Goal: Task Accomplishment & Management: Use online tool/utility

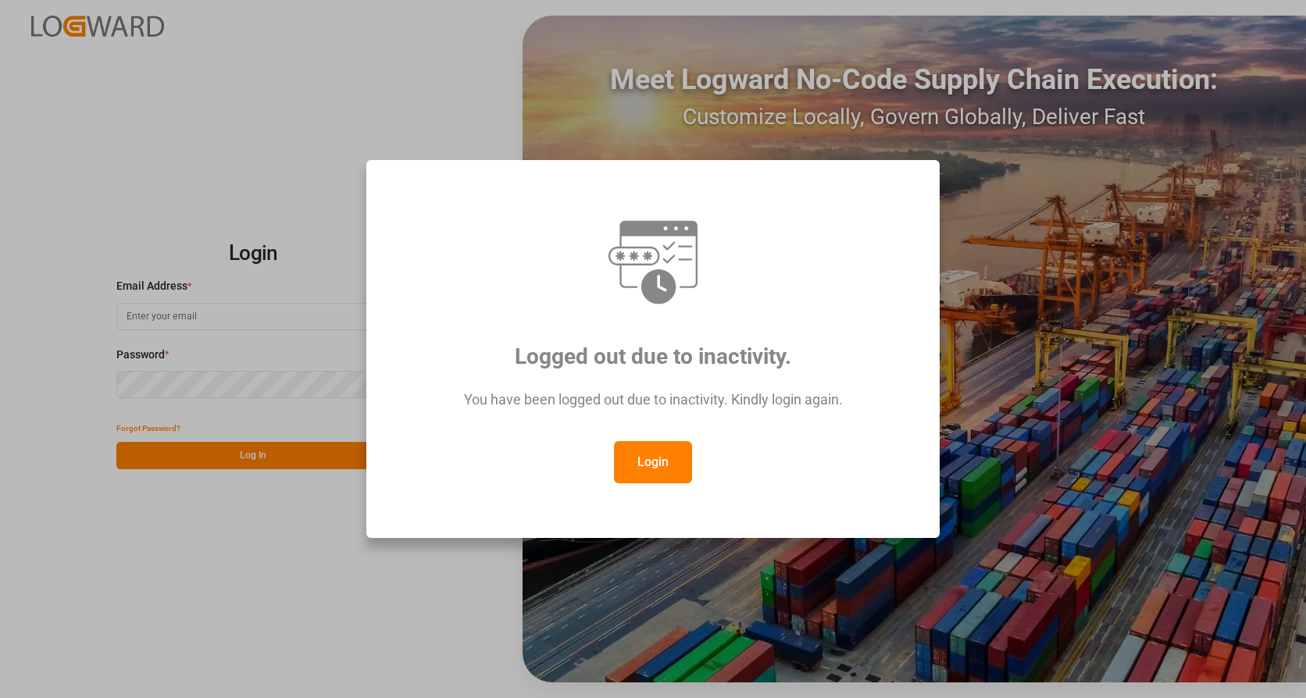
click at [644, 477] on button "Login" at bounding box center [653, 462] width 78 height 42
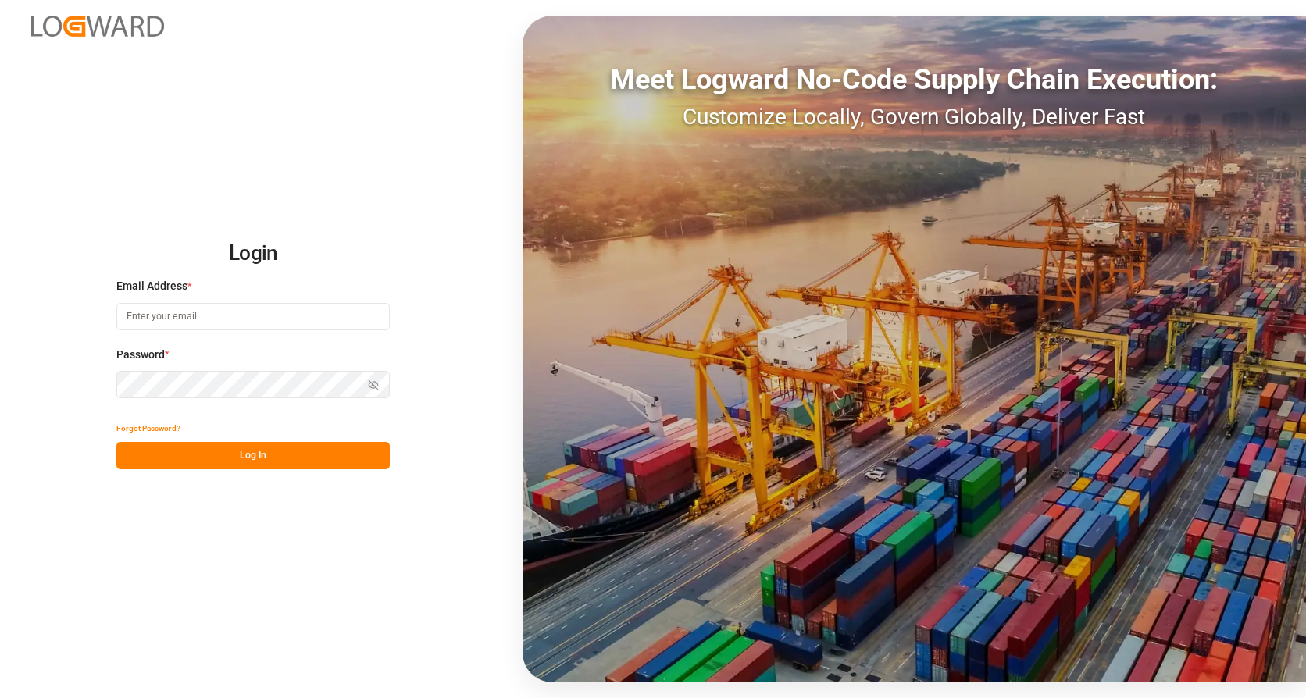
click at [226, 320] on input at bounding box center [252, 316] width 273 height 27
type input "[PERSON_NAME][EMAIL_ADDRESS][PERSON_NAME][DOMAIN_NAME]"
click at [256, 436] on div "Forgot Password?" at bounding box center [252, 428] width 273 height 27
click at [260, 453] on button "Log In" at bounding box center [252, 455] width 273 height 27
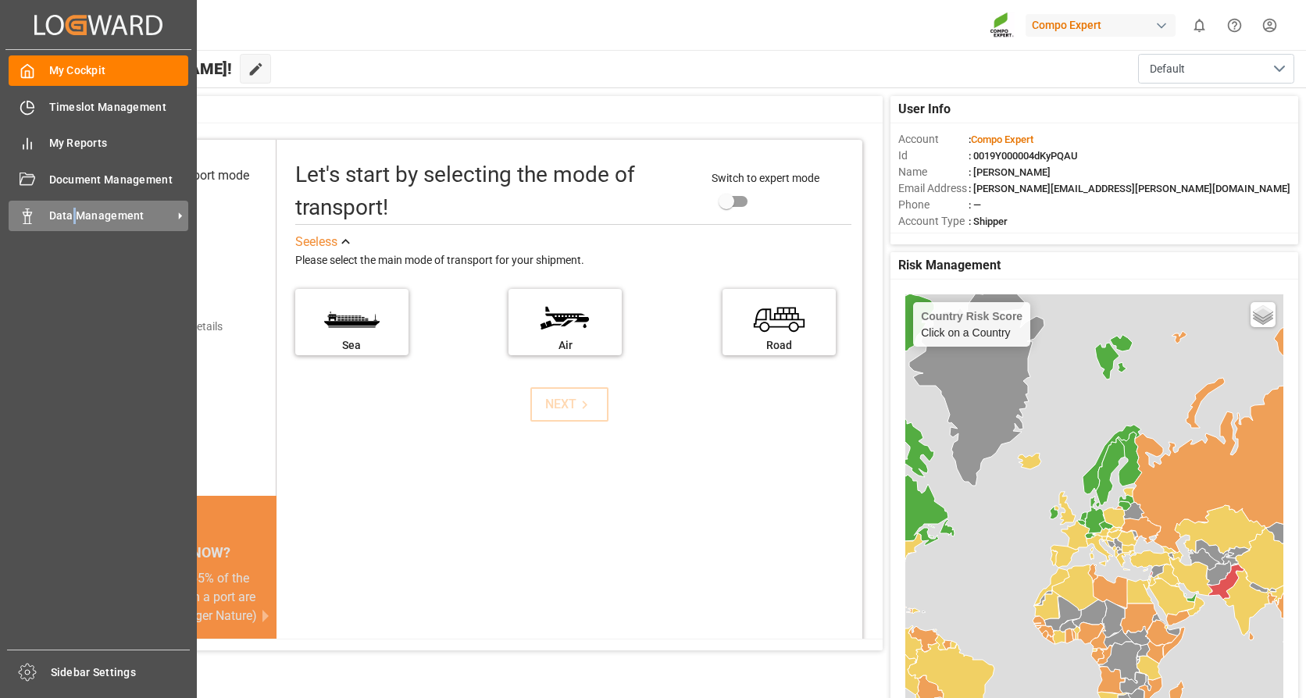
click at [75, 216] on span "Data Management" at bounding box center [110, 216] width 123 height 16
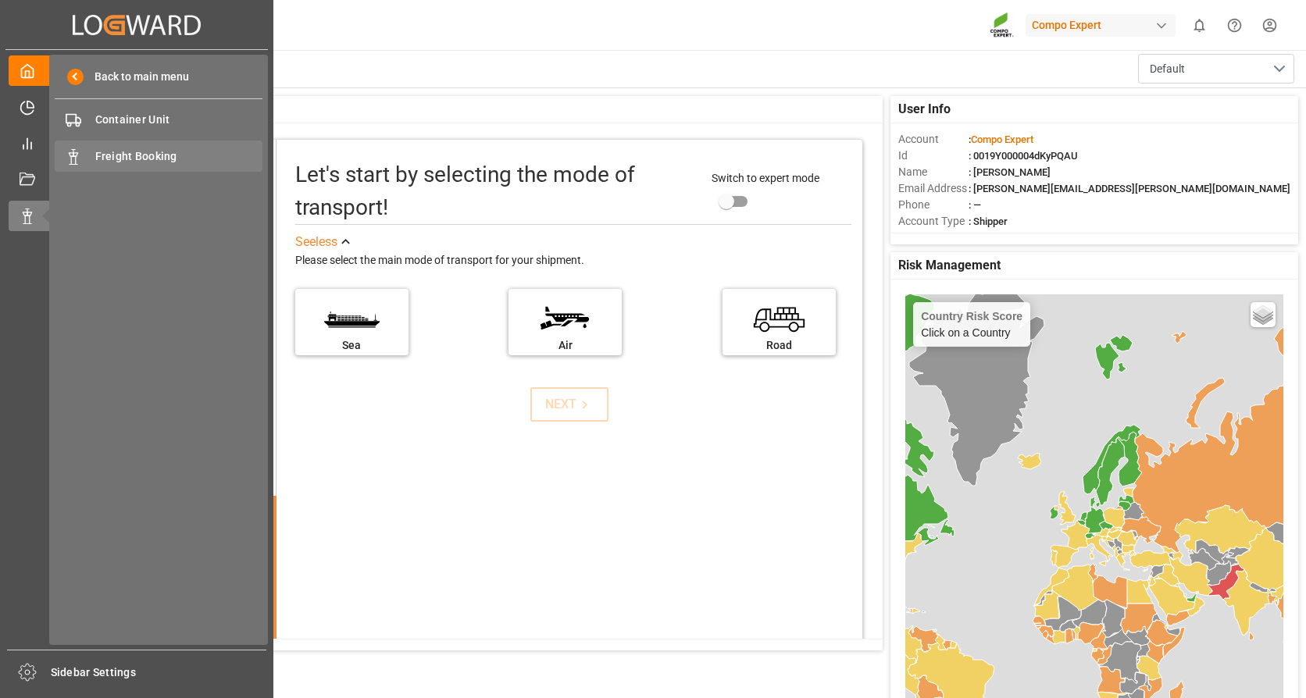
click at [163, 151] on span "Freight Booking" at bounding box center [179, 156] width 168 height 16
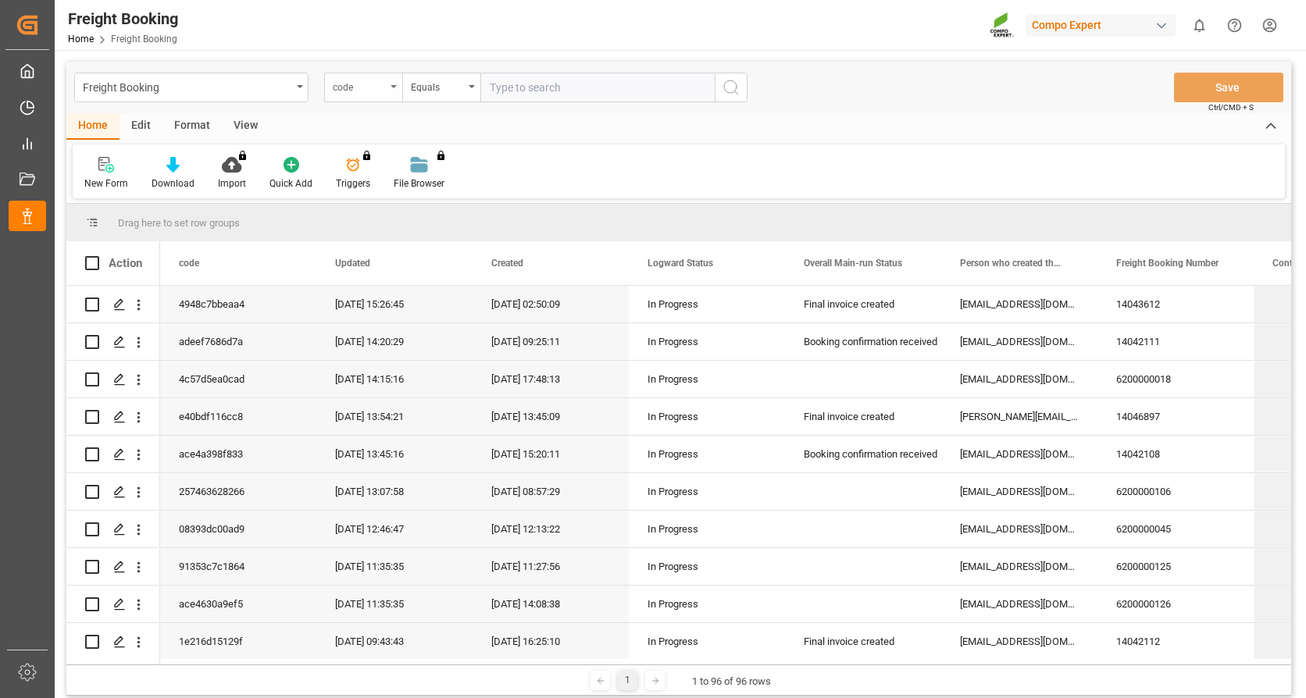
click at [395, 83] on div "code" at bounding box center [363, 88] width 78 height 30
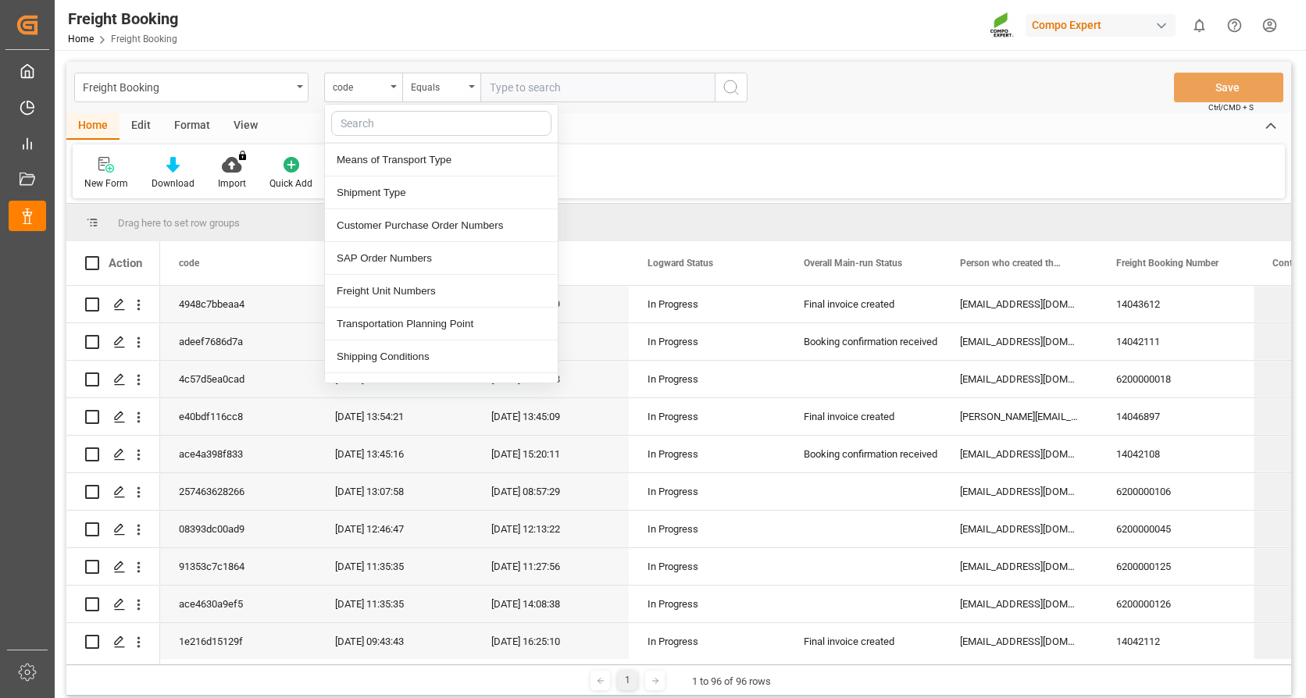
scroll to position [313, 0]
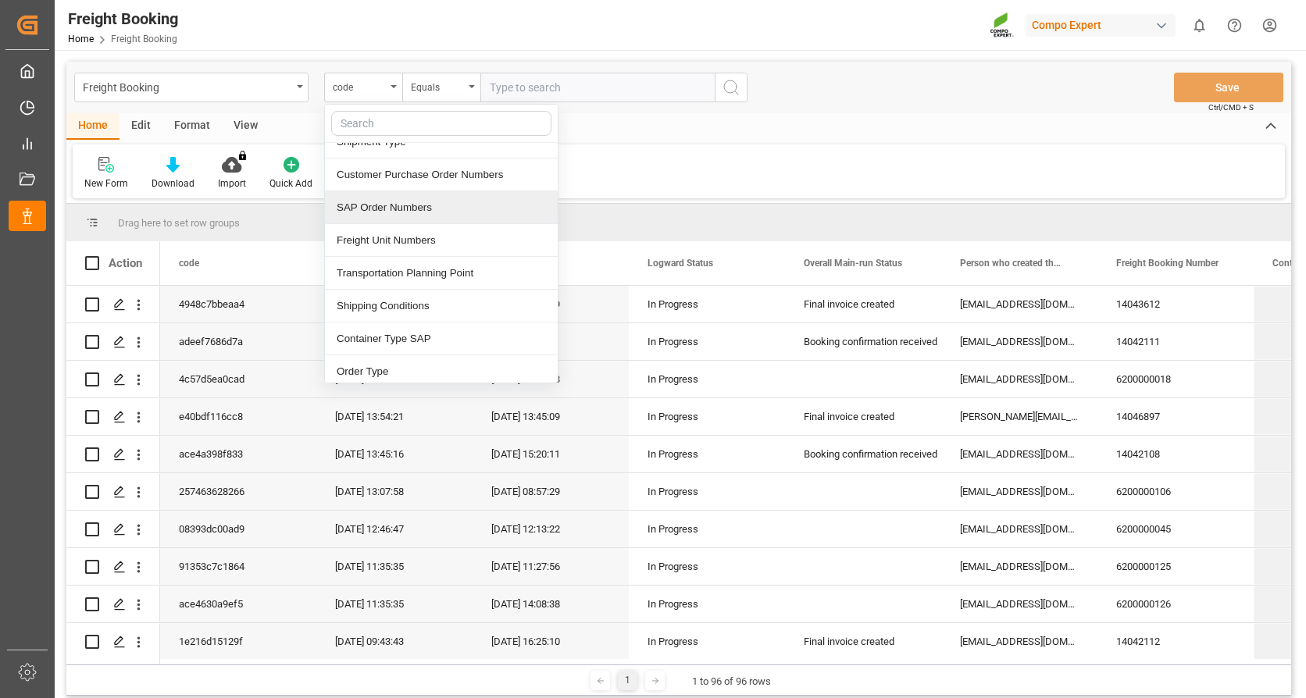
click at [388, 204] on div "SAP Order Numbers" at bounding box center [441, 207] width 233 height 33
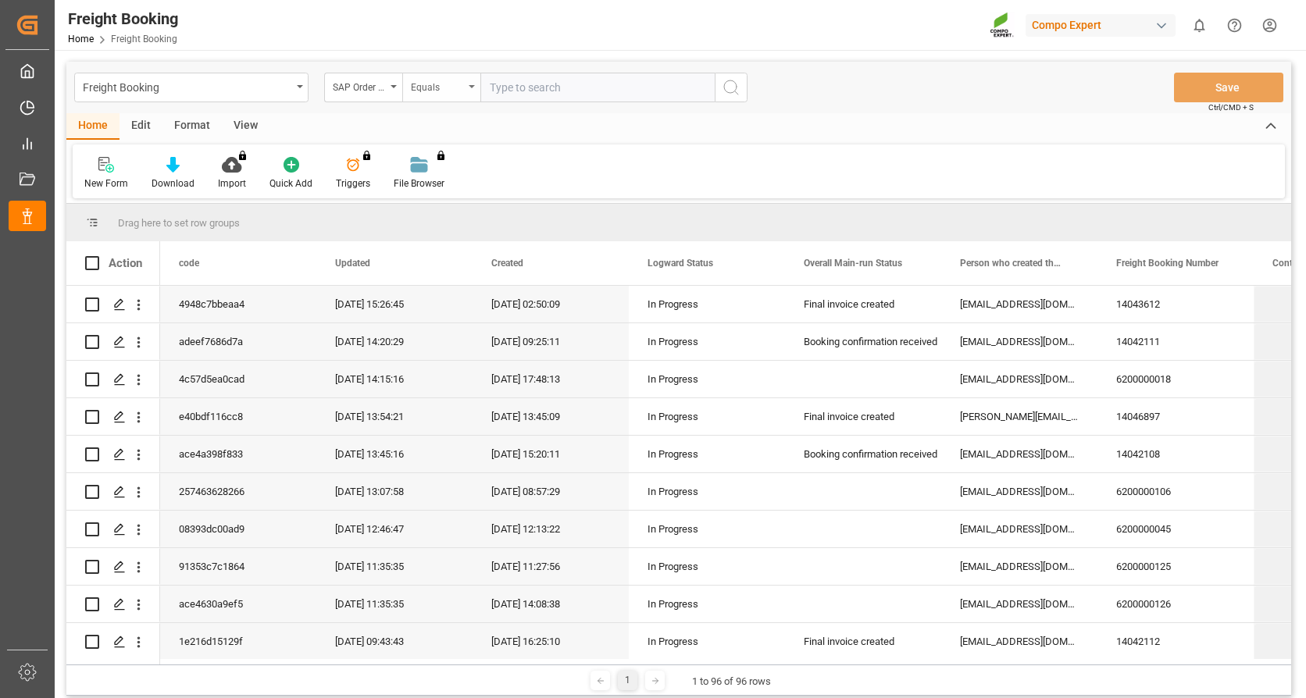
click at [471, 80] on div "Equals" at bounding box center [441, 88] width 78 height 30
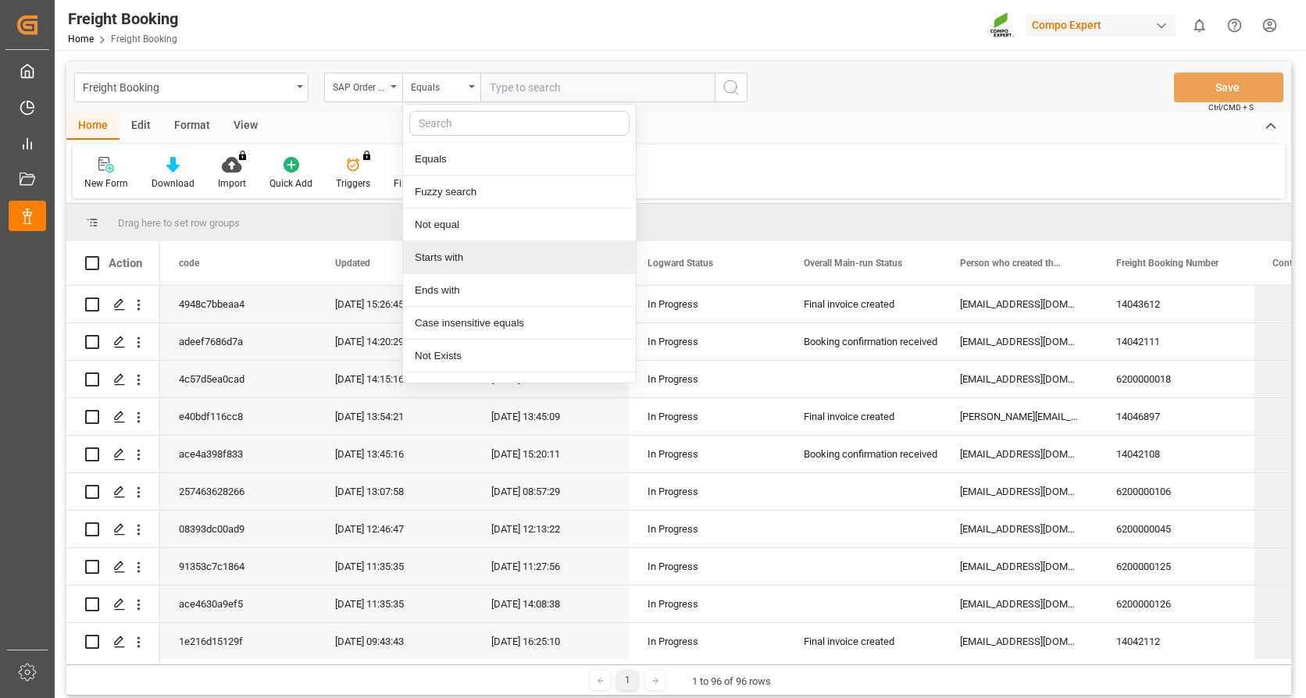
click at [434, 256] on div "Starts with" at bounding box center [519, 257] width 233 height 33
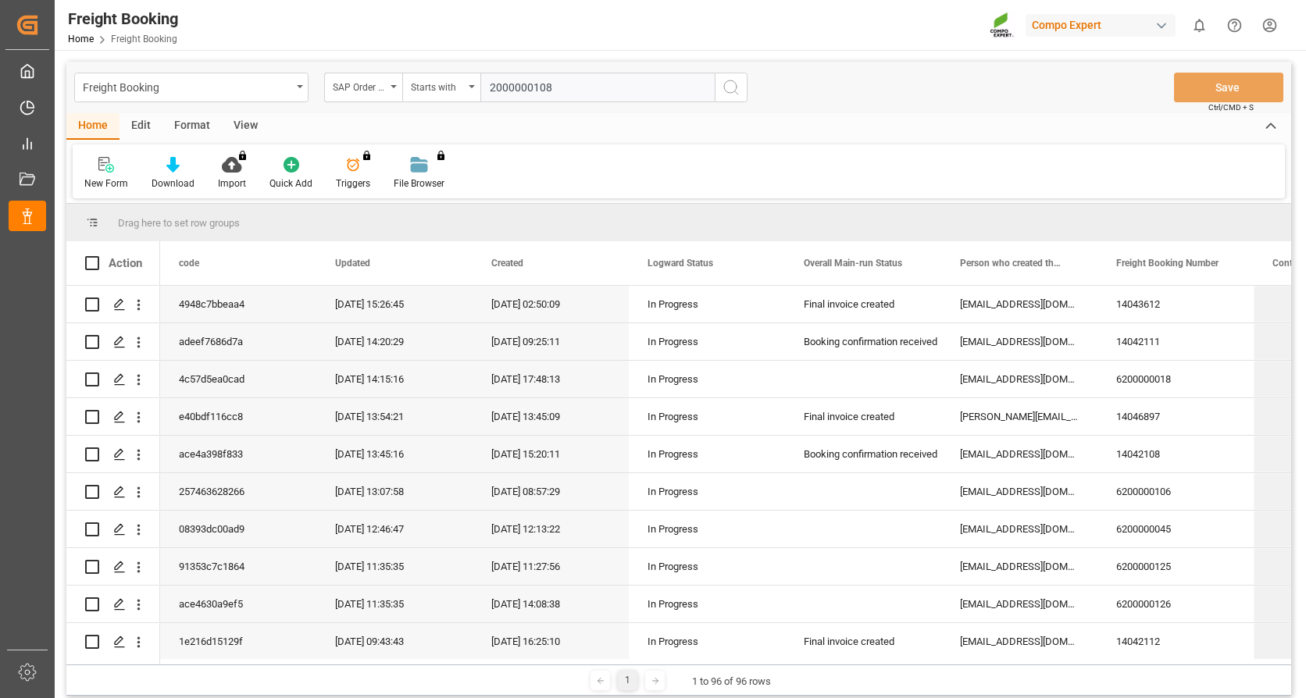
type input "2000000108"
click at [736, 85] on icon "search button" at bounding box center [731, 87] width 19 height 19
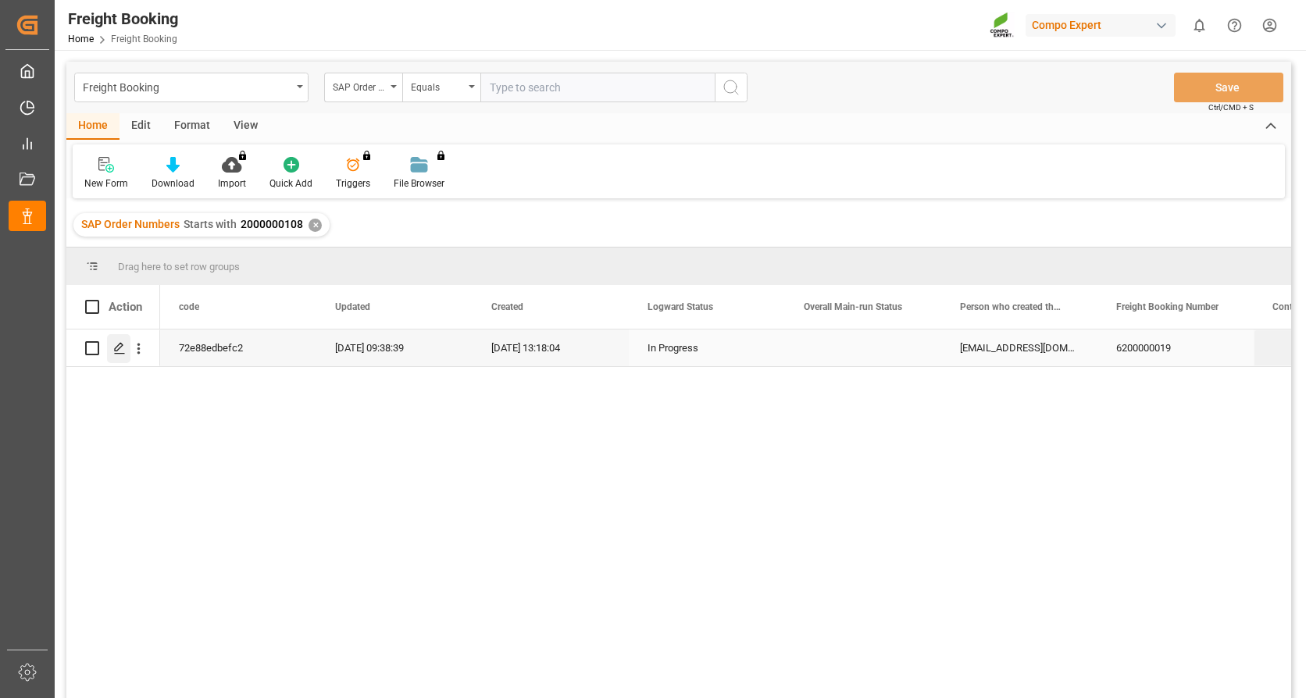
click at [116, 344] on icon "Press SPACE to select this row." at bounding box center [119, 348] width 13 height 13
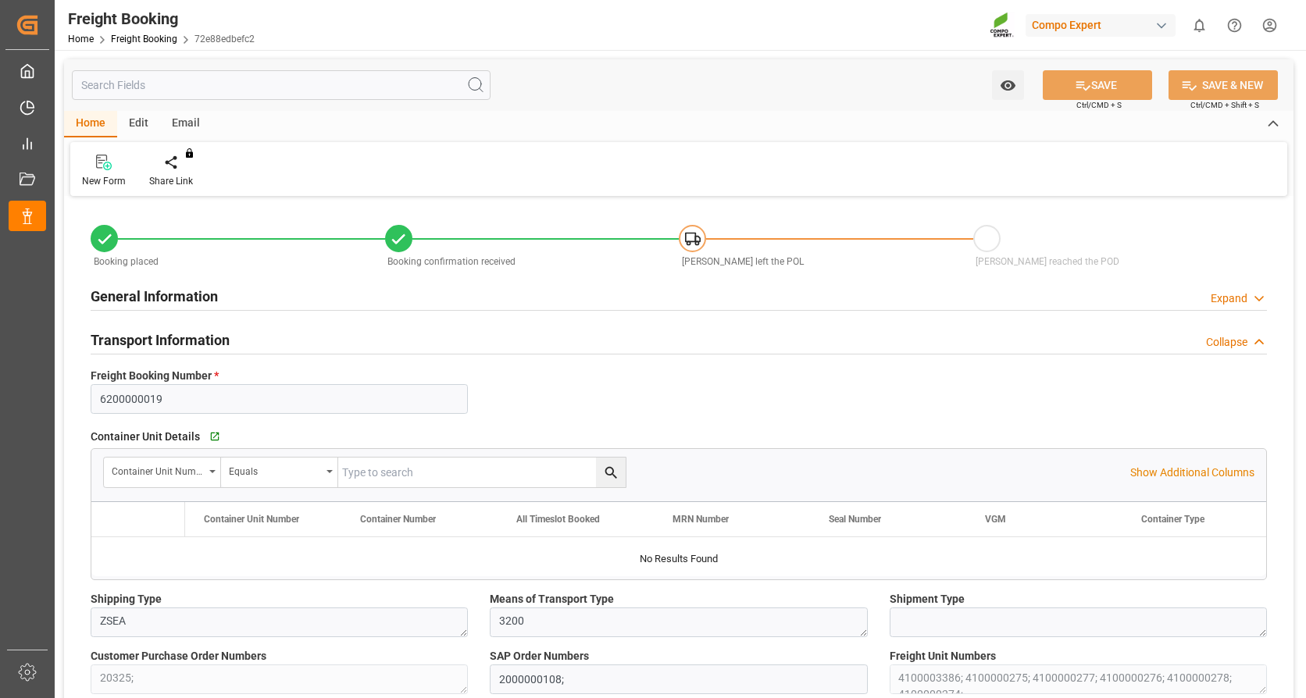
type input "Evergreen"
type input "Evergreen Marine Corp."
type input "NLRTM"
type input "THPAT"
type input "0"
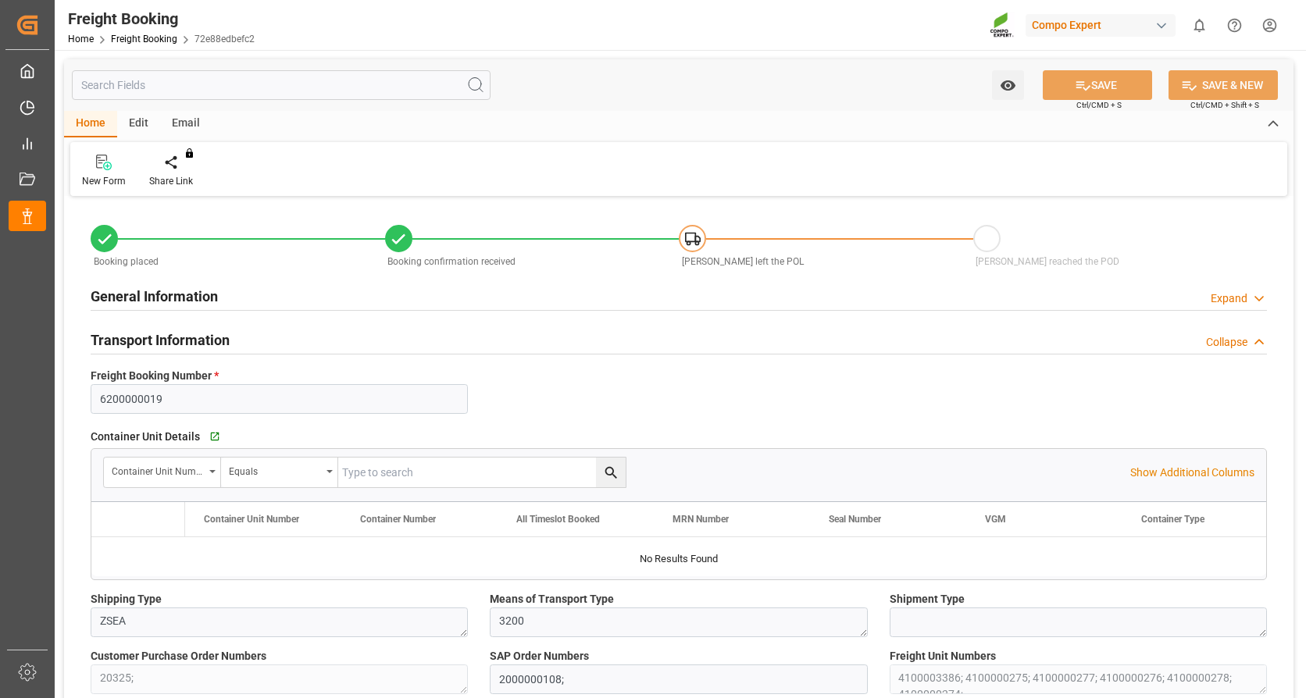
type input "262768"
type input "[DATE] 01:00"
type input "[DATE] 20:00"
type input "[DATE] 09:01"
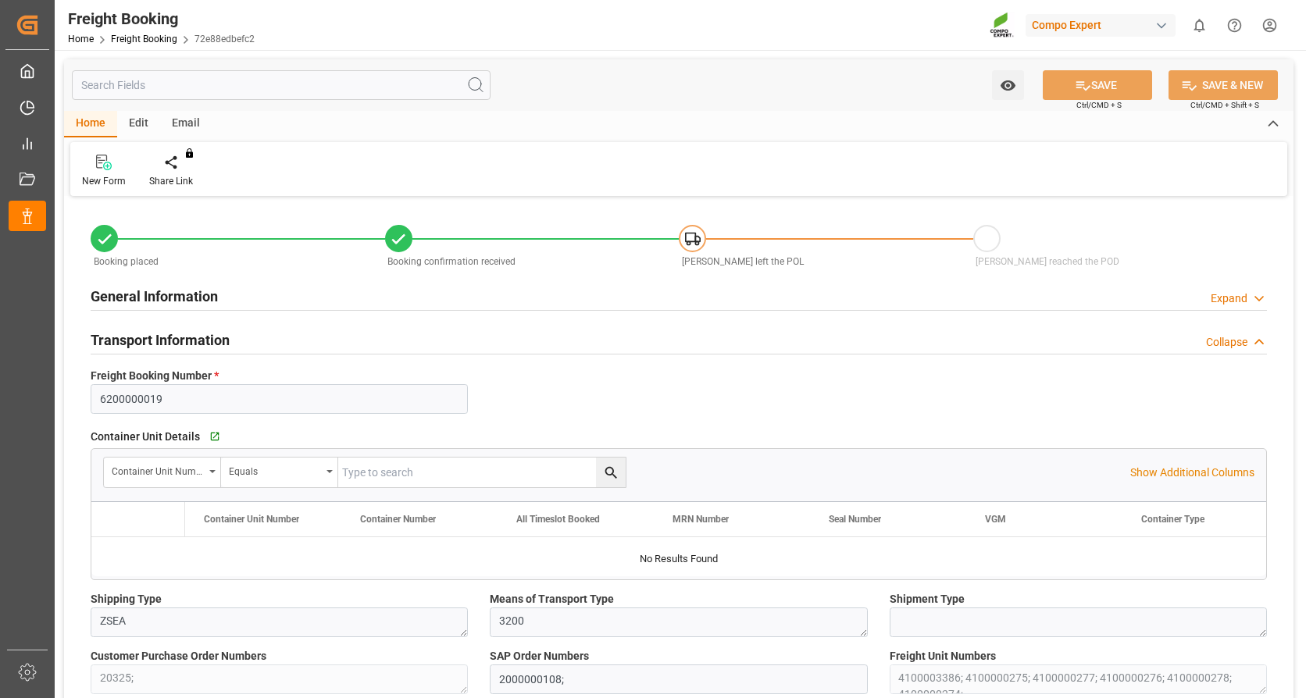
type input "[DATE] 13:18"
type input "[DATE] 16:03"
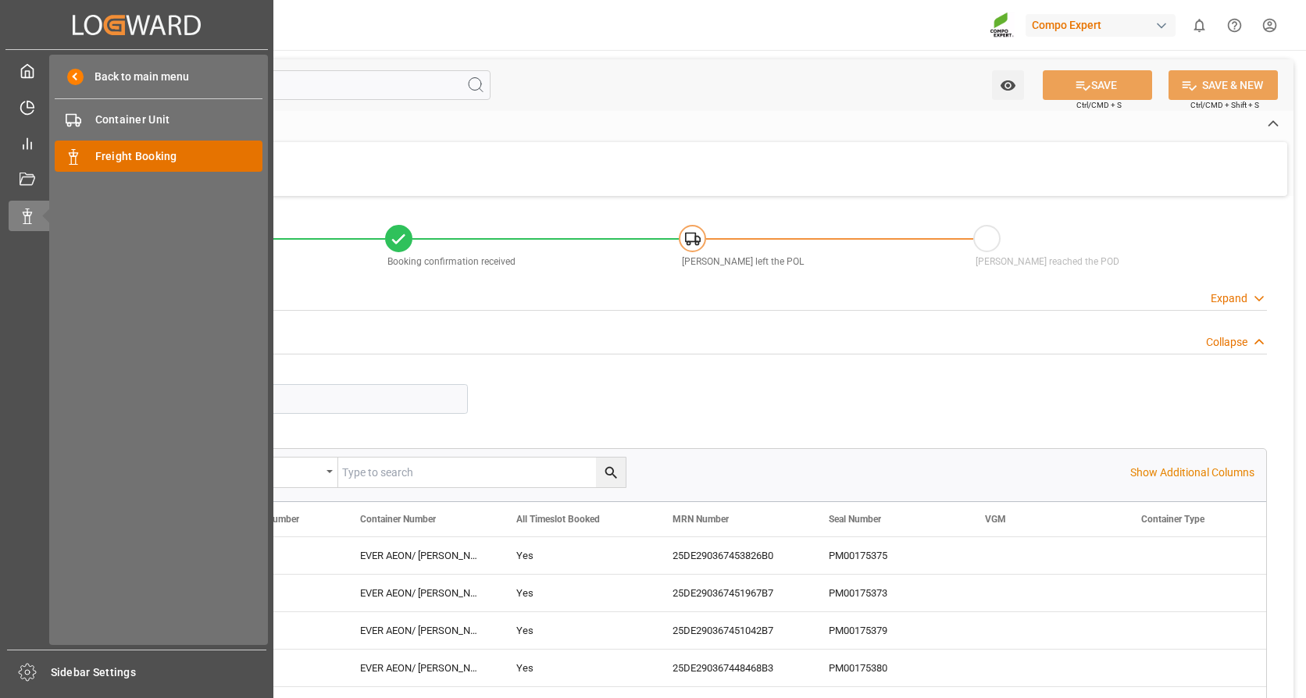
click at [152, 147] on div "Freight Booking Freight Booking" at bounding box center [159, 156] width 208 height 30
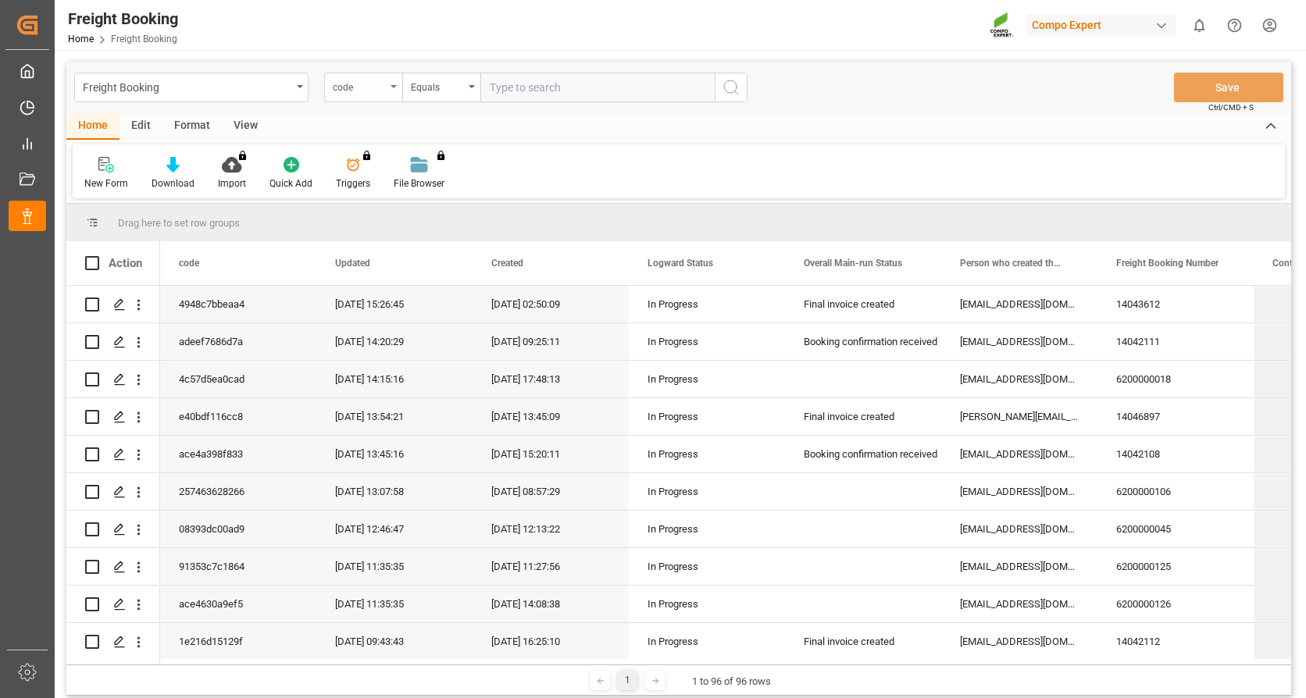
click at [389, 92] on div "code" at bounding box center [363, 88] width 78 height 30
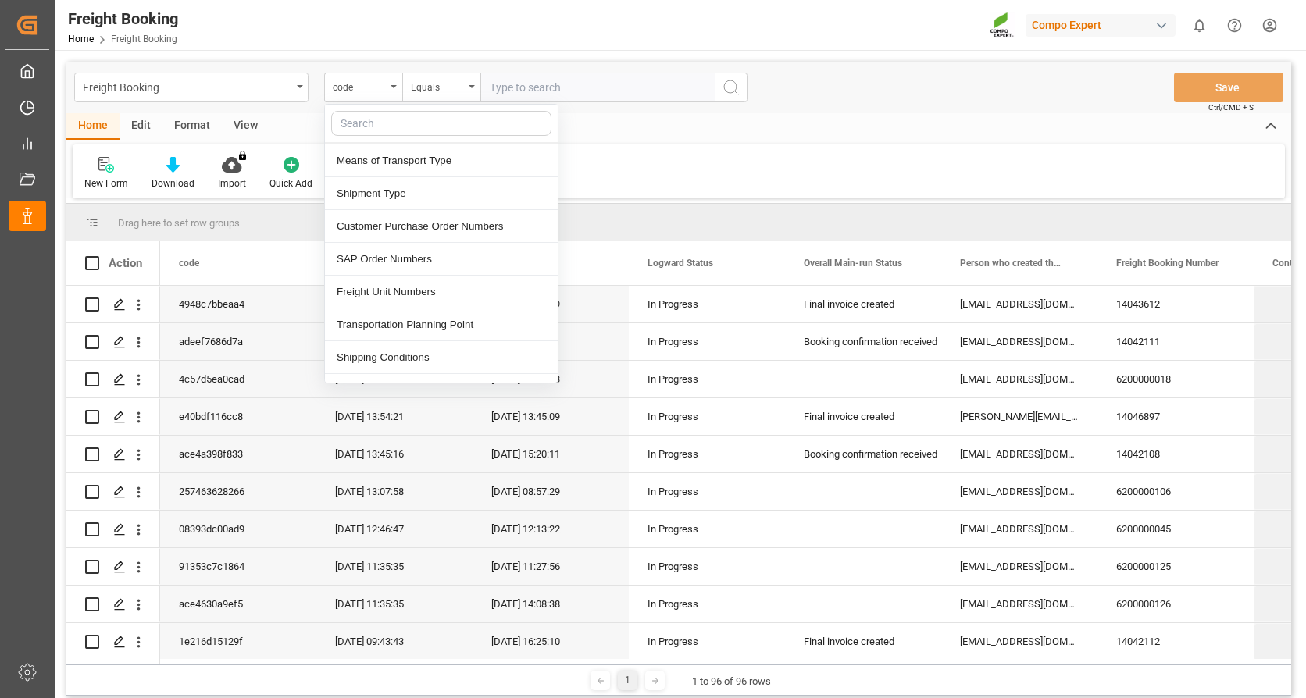
scroll to position [313, 0]
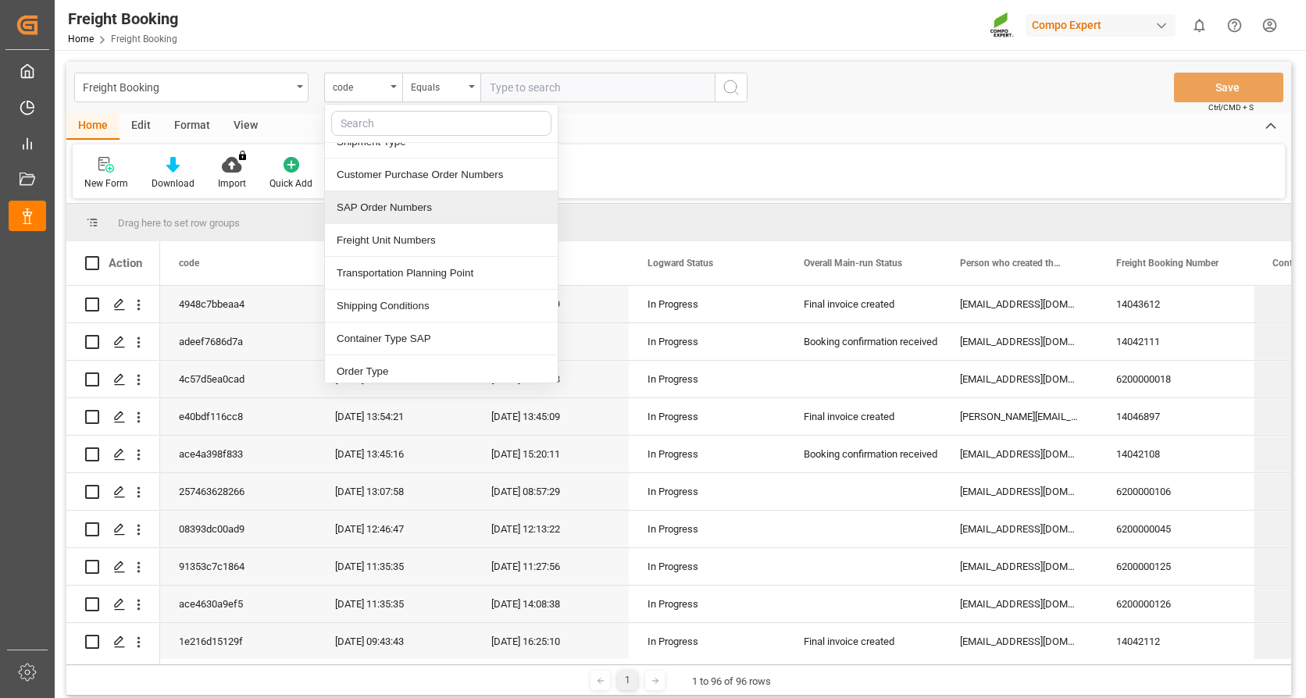
click at [403, 198] on div "SAP Order Numbers" at bounding box center [441, 207] width 233 height 33
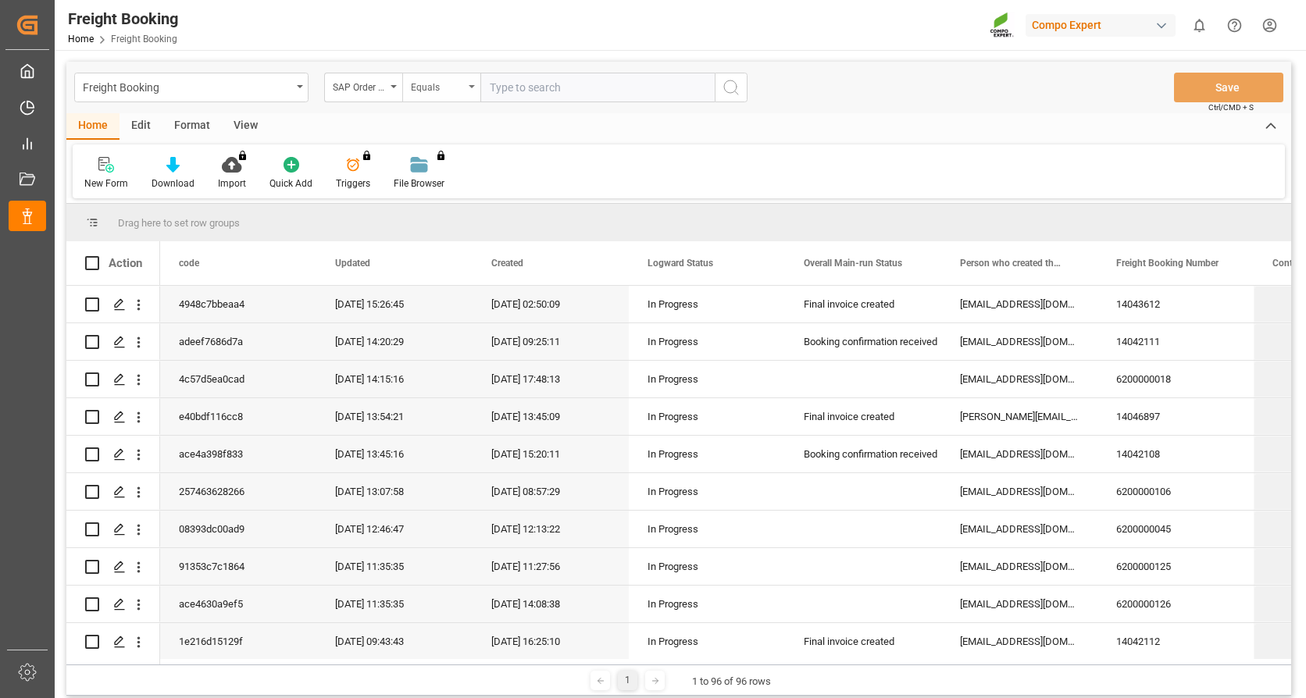
click at [470, 92] on div "Equals" at bounding box center [441, 88] width 78 height 30
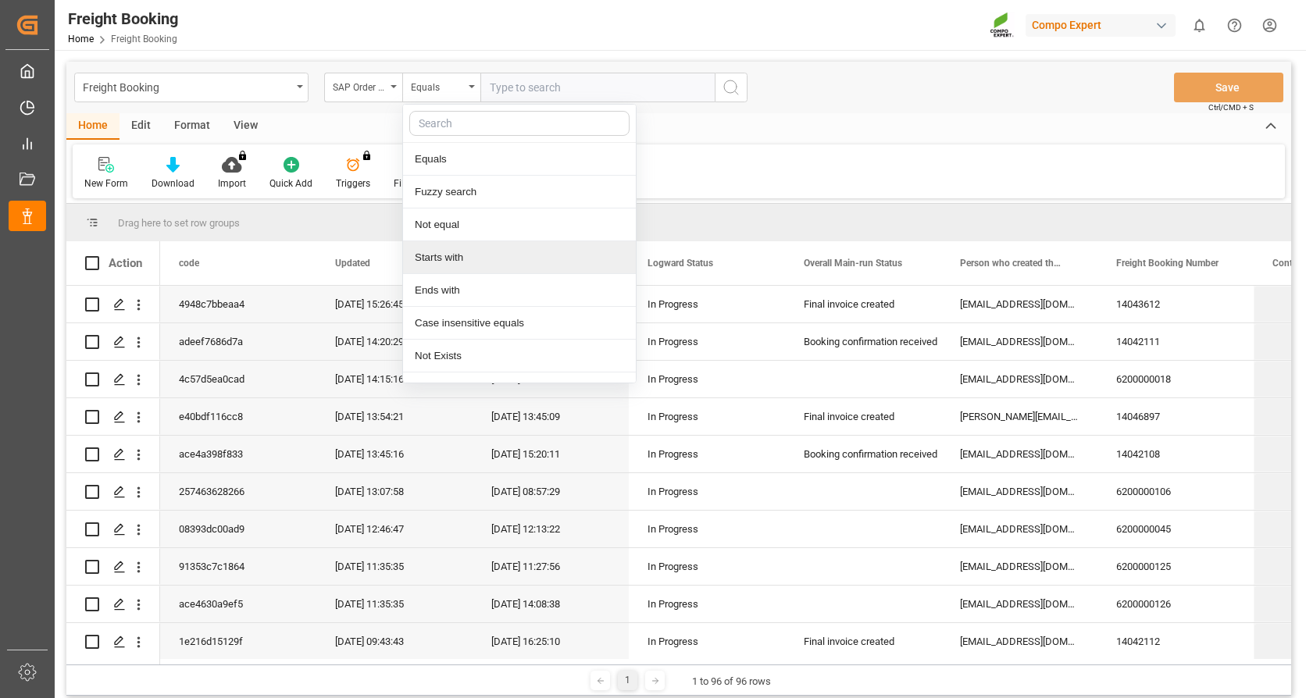
click at [427, 262] on div "Starts with" at bounding box center [519, 257] width 233 height 33
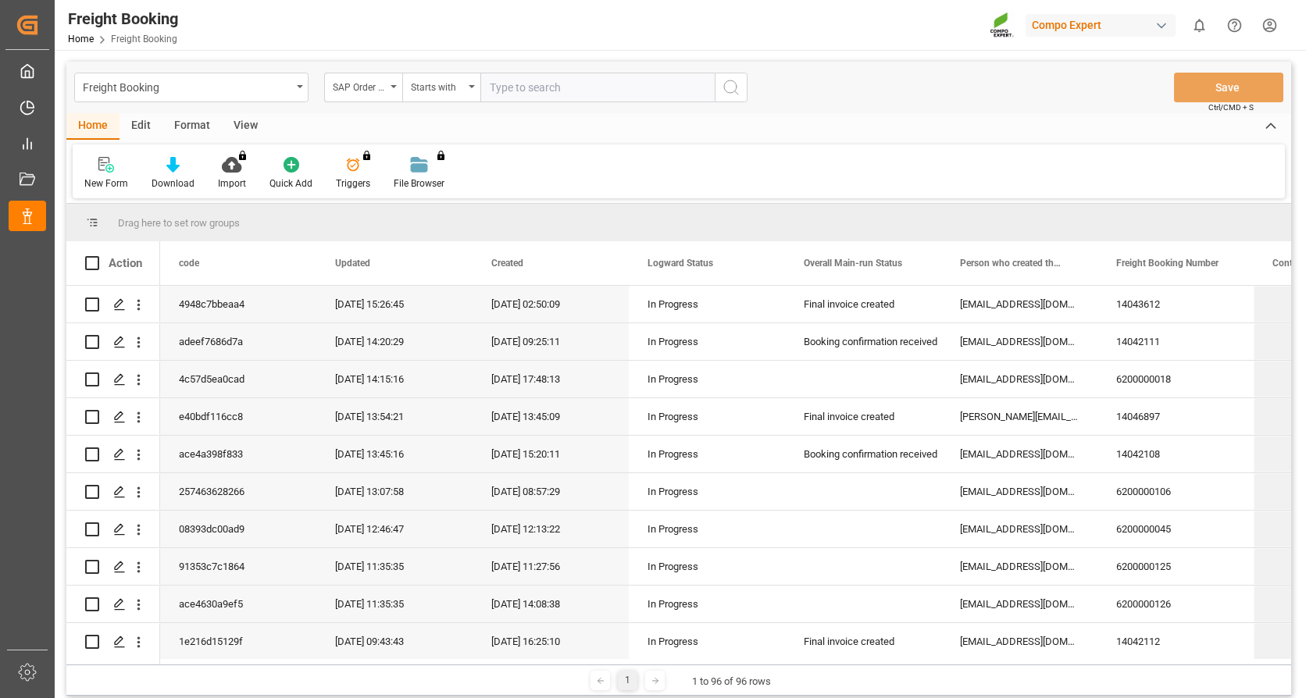
click at [501, 96] on input "text" at bounding box center [597, 88] width 234 height 30
type input "2000000389"
click at [727, 87] on icon "search button" at bounding box center [731, 87] width 19 height 19
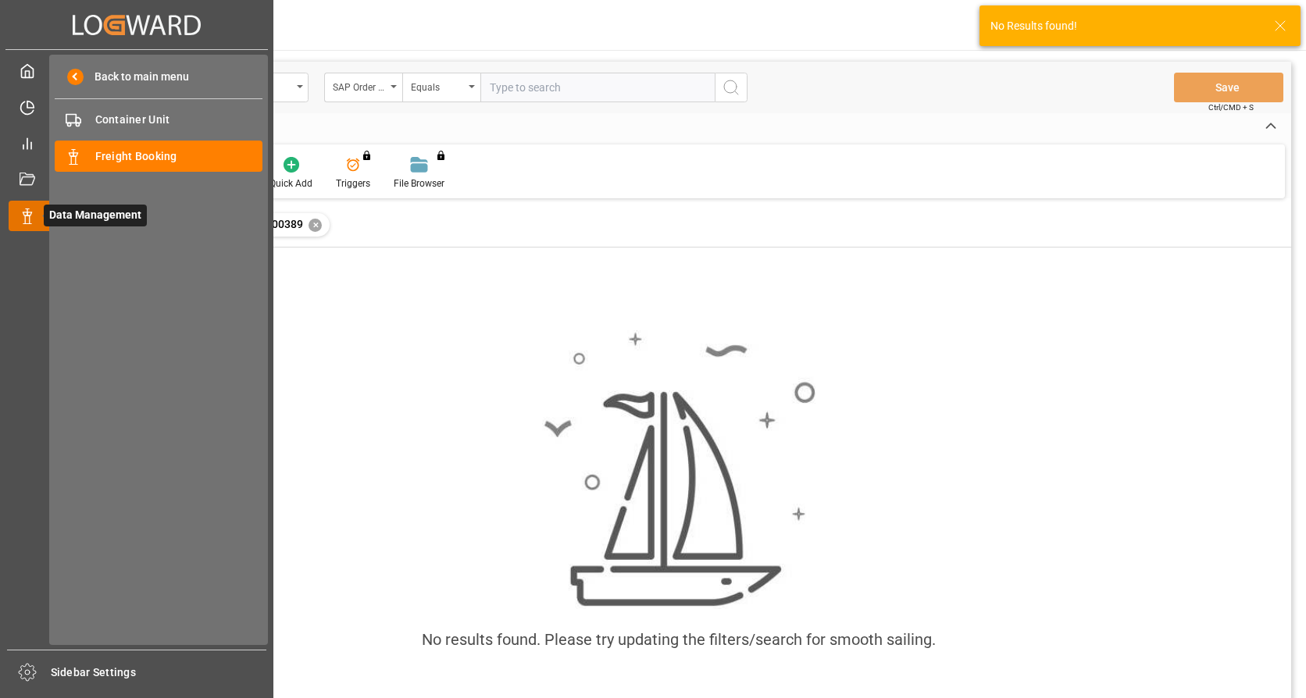
click at [28, 211] on icon at bounding box center [28, 217] width 16 height 16
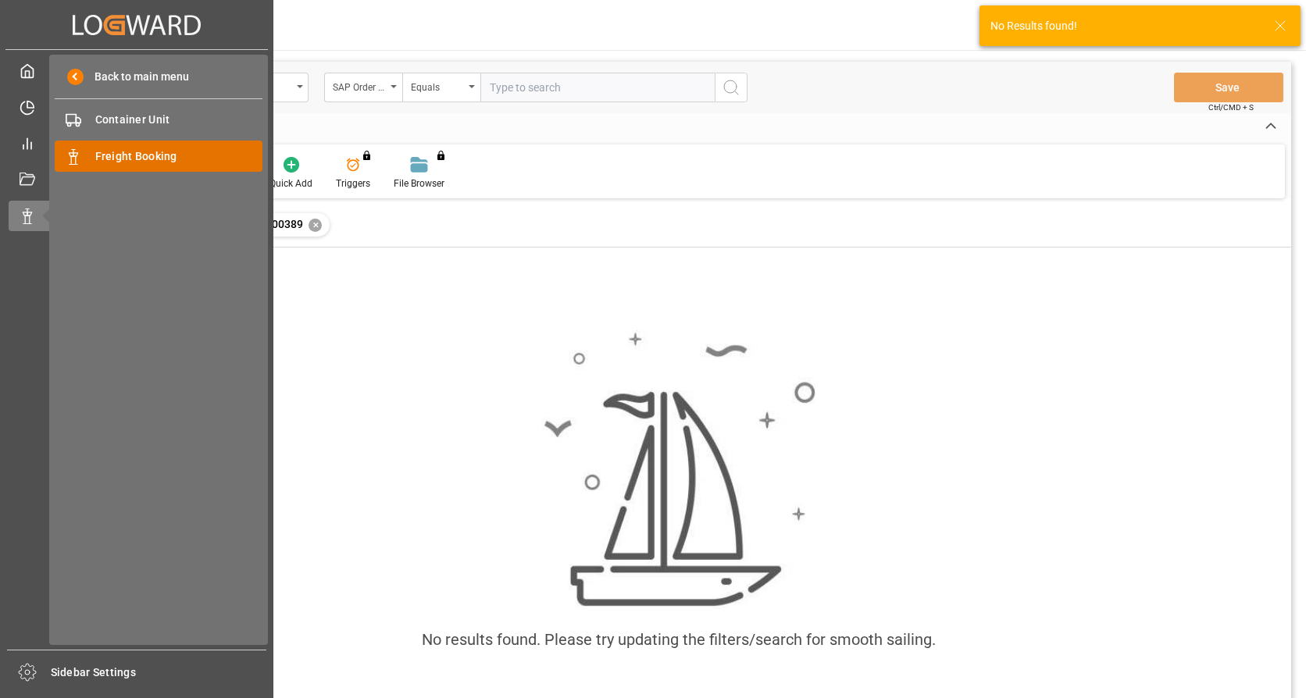
click at [128, 161] on span "Freight Booking" at bounding box center [179, 156] width 168 height 16
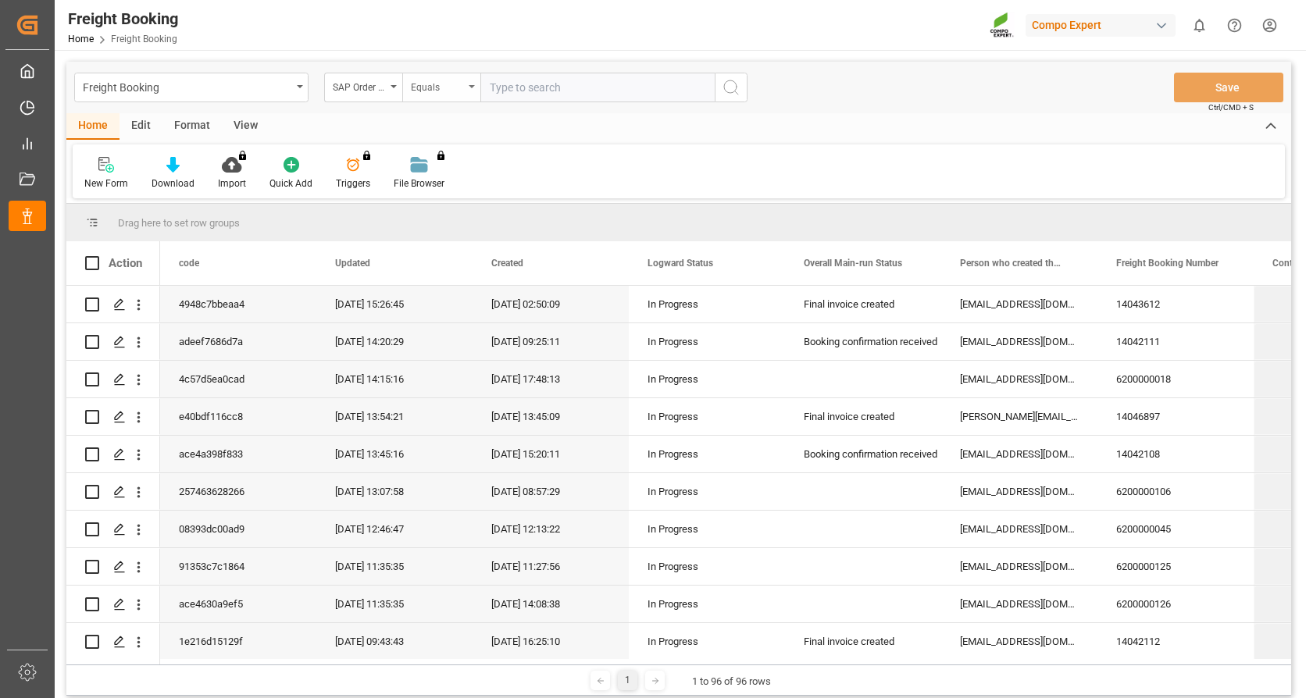
click at [467, 80] on div "Equals" at bounding box center [441, 88] width 78 height 30
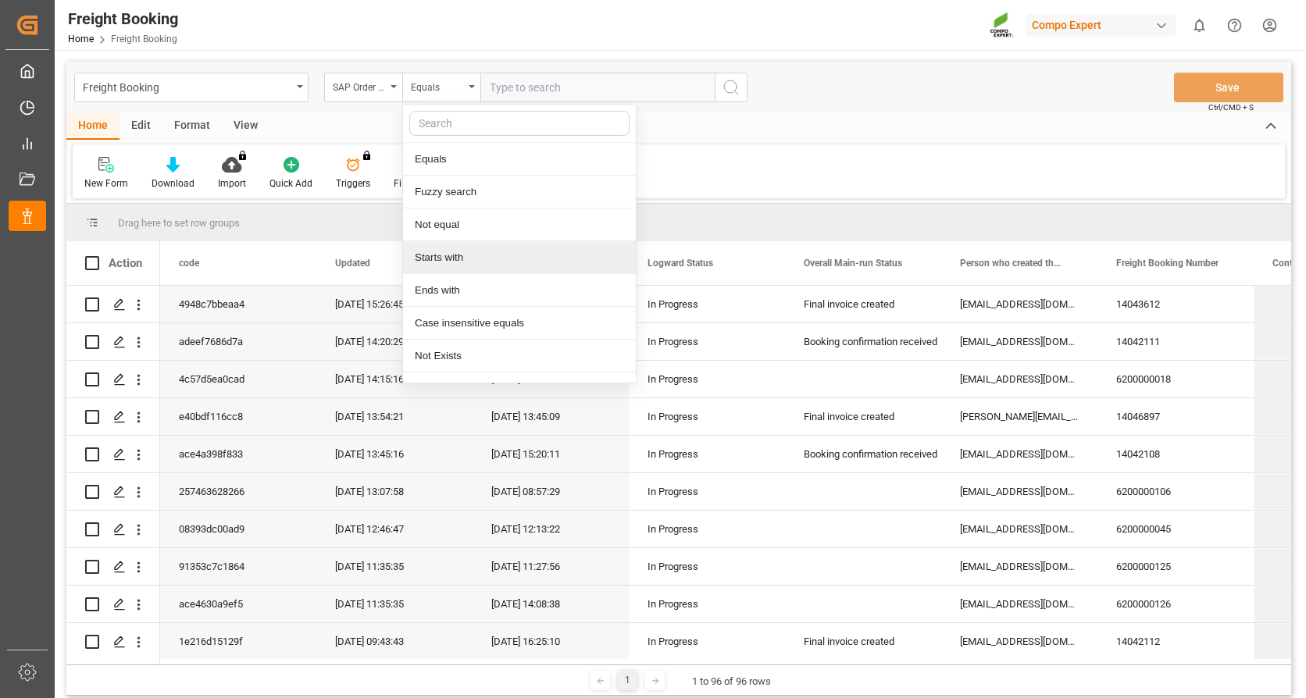
click at [439, 263] on div "Starts with" at bounding box center [519, 257] width 233 height 33
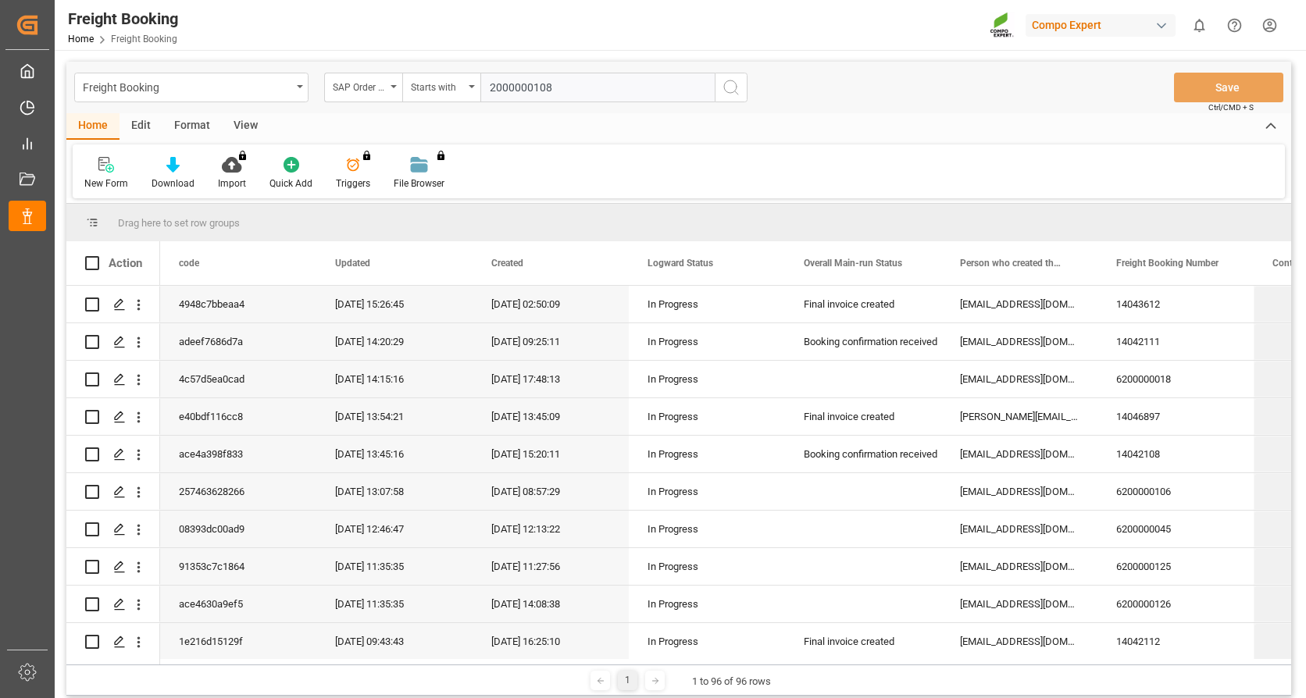
type input "2000000108"
click at [730, 85] on icon "search button" at bounding box center [731, 87] width 19 height 19
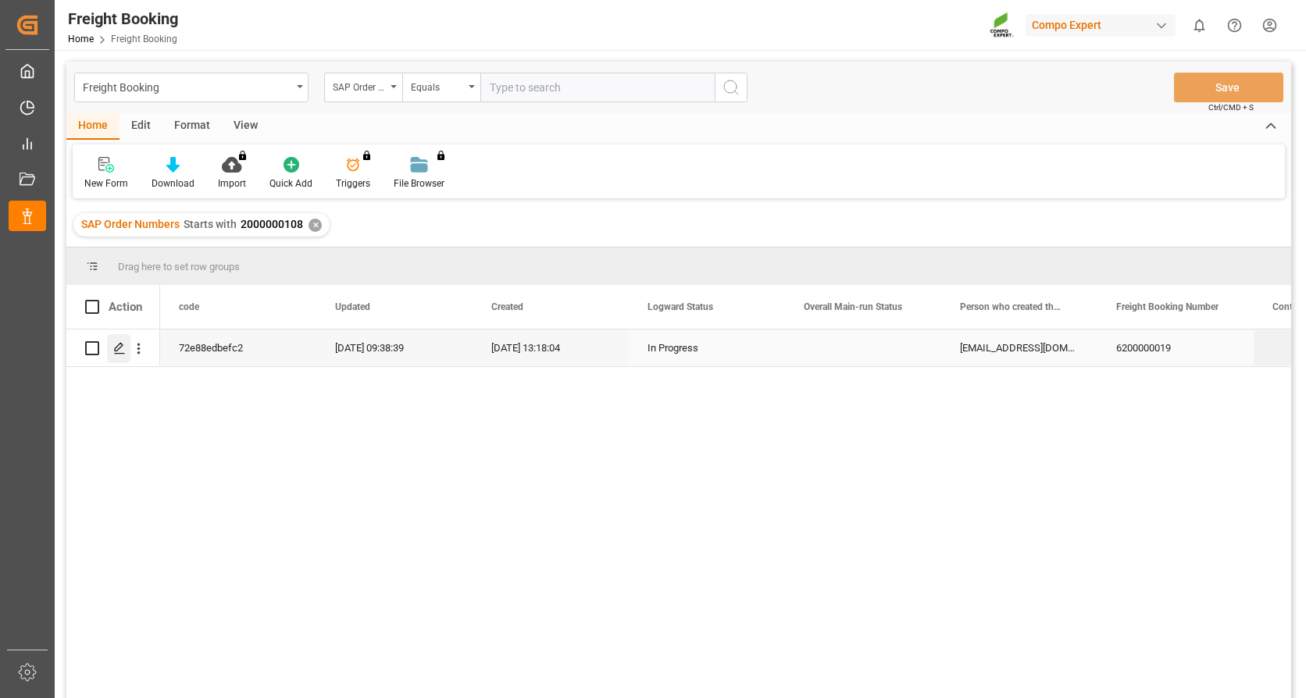
click at [122, 348] on icon "Press SPACE to select this row." at bounding box center [119, 348] width 13 height 13
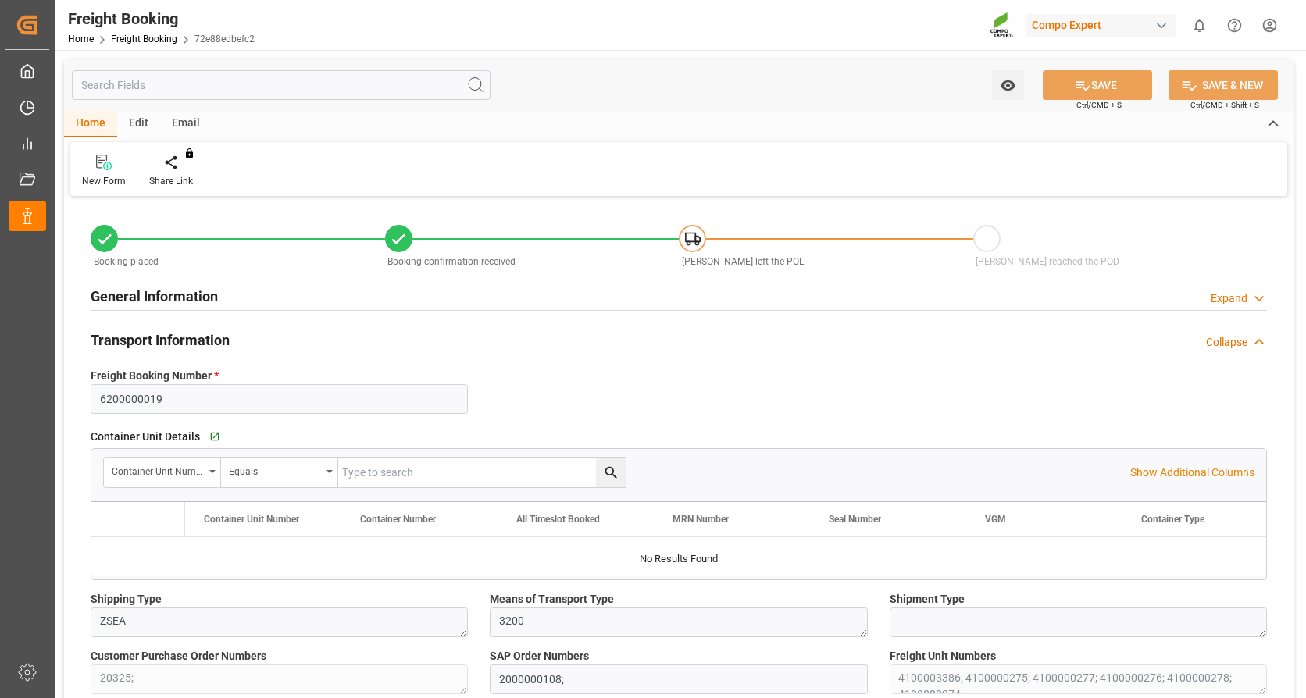
type input "Evergreen"
type input "Evergreen Marine Corp."
type input "NLRTM"
type input "THPAT"
type input "0"
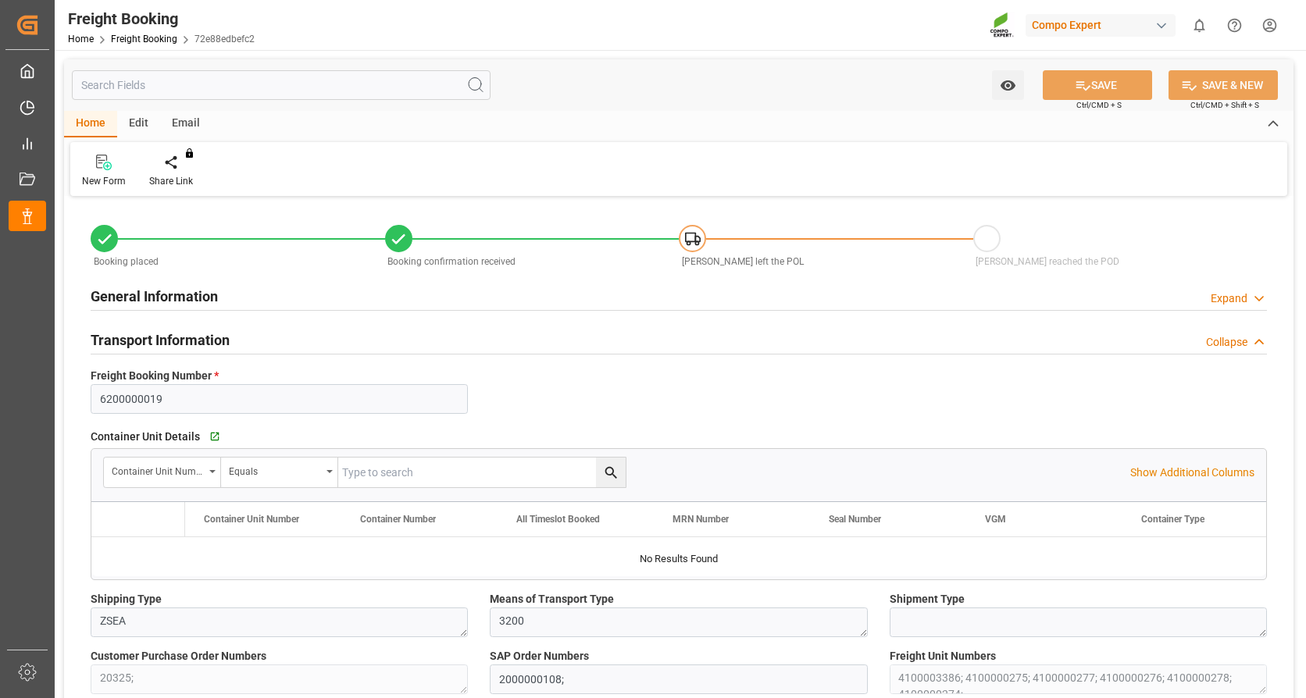
type input "262768"
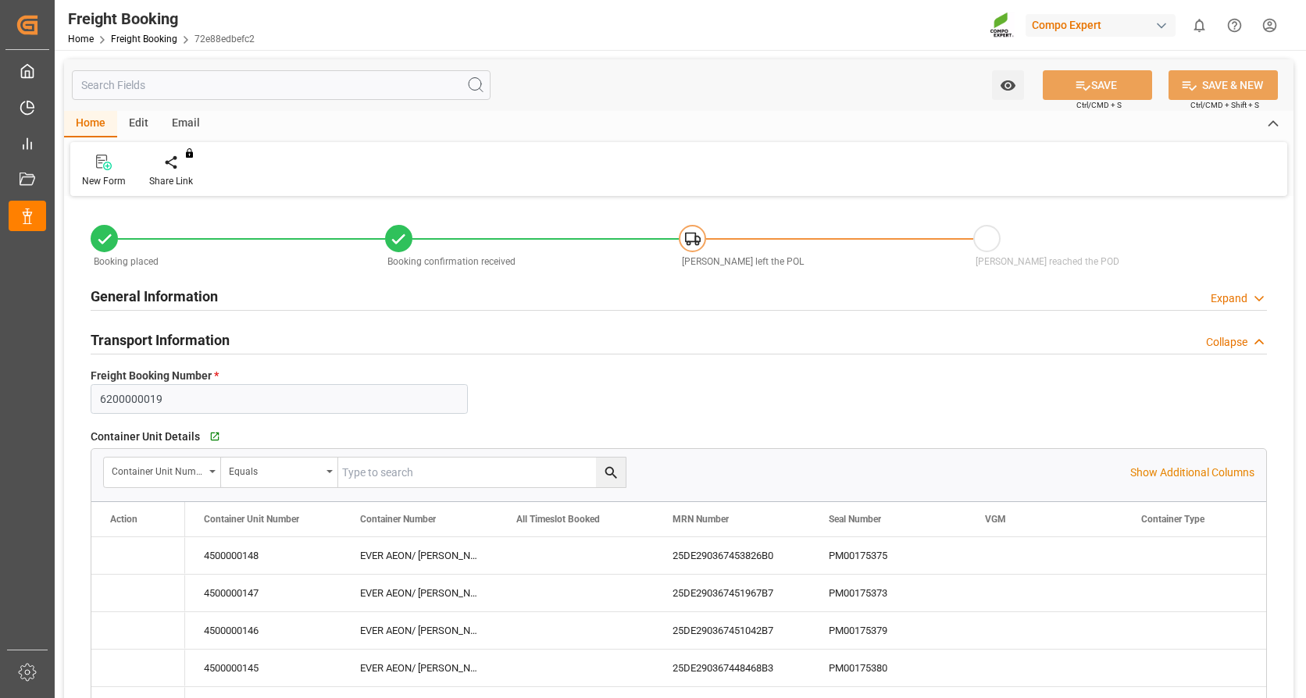
type input "[DATE] 01:00"
type input "[DATE] 20:00"
type input "[DATE] 09:01"
type input "[DATE] 13:18"
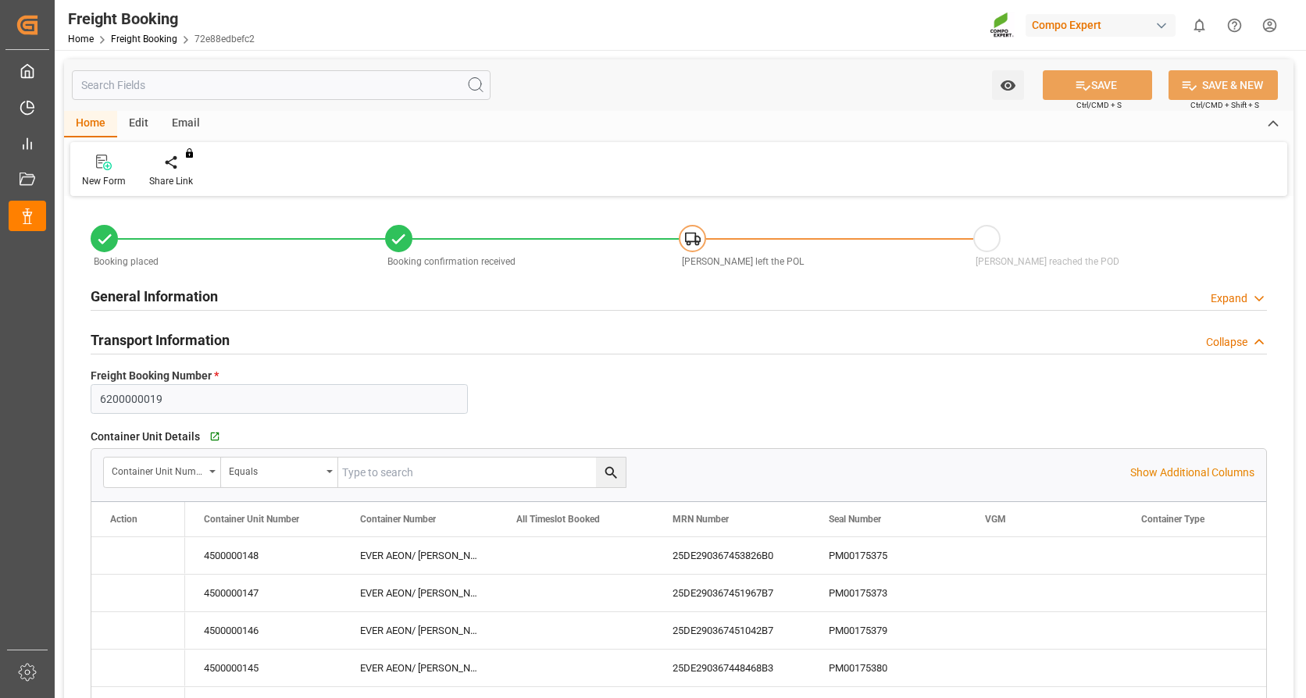
type input "[DATE] 13:18"
type input "[DATE] 16:03"
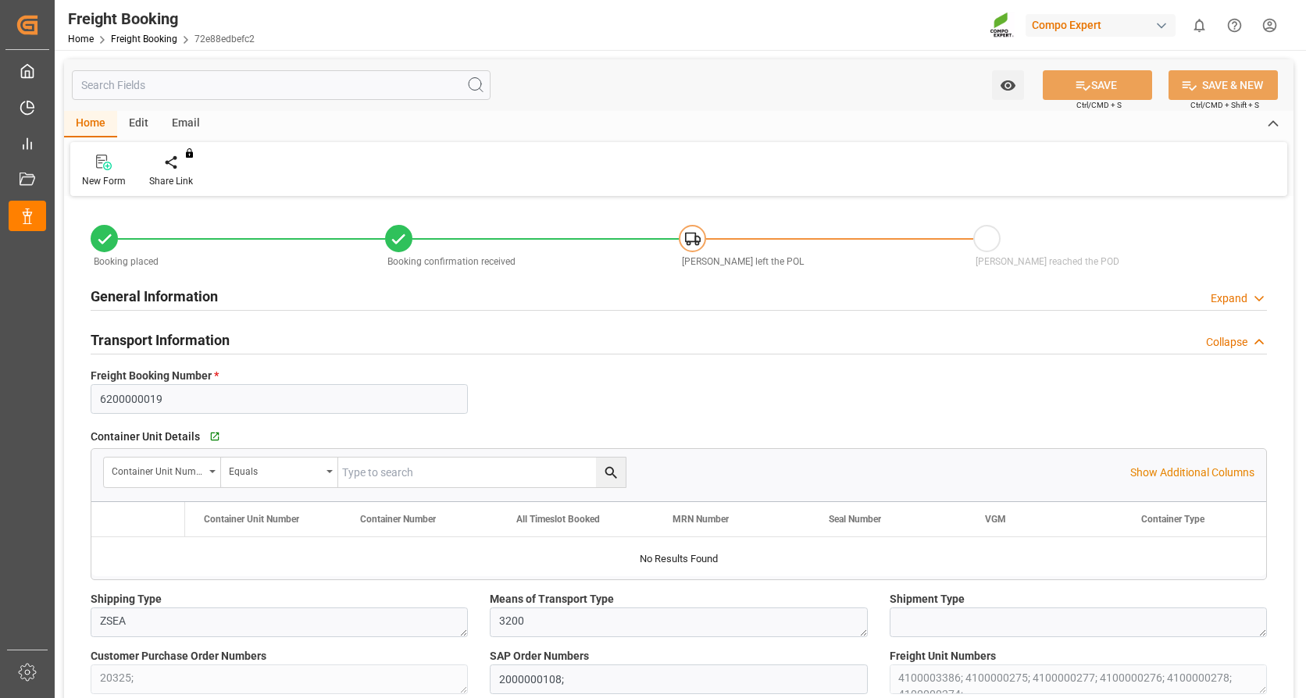
type input "Evergreen"
type input "Evergreen Marine Corp."
type input "NLRTM"
type input "THPAT"
type input "0"
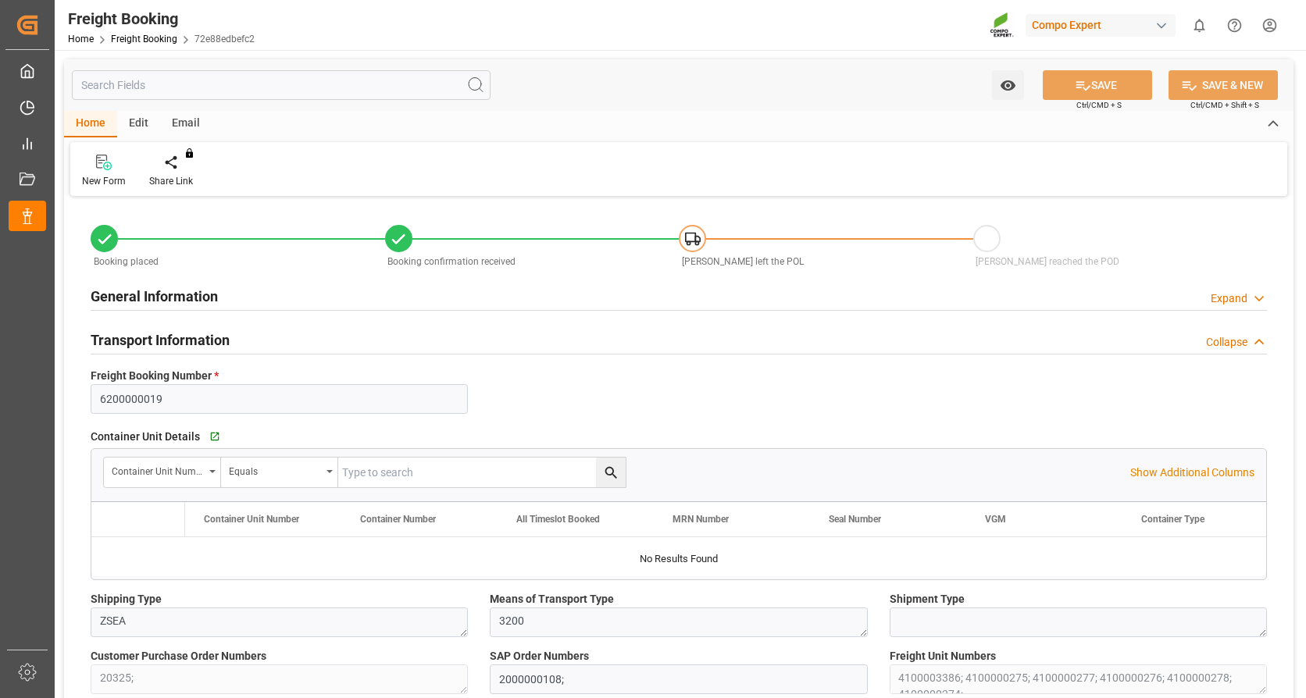
type input "262768"
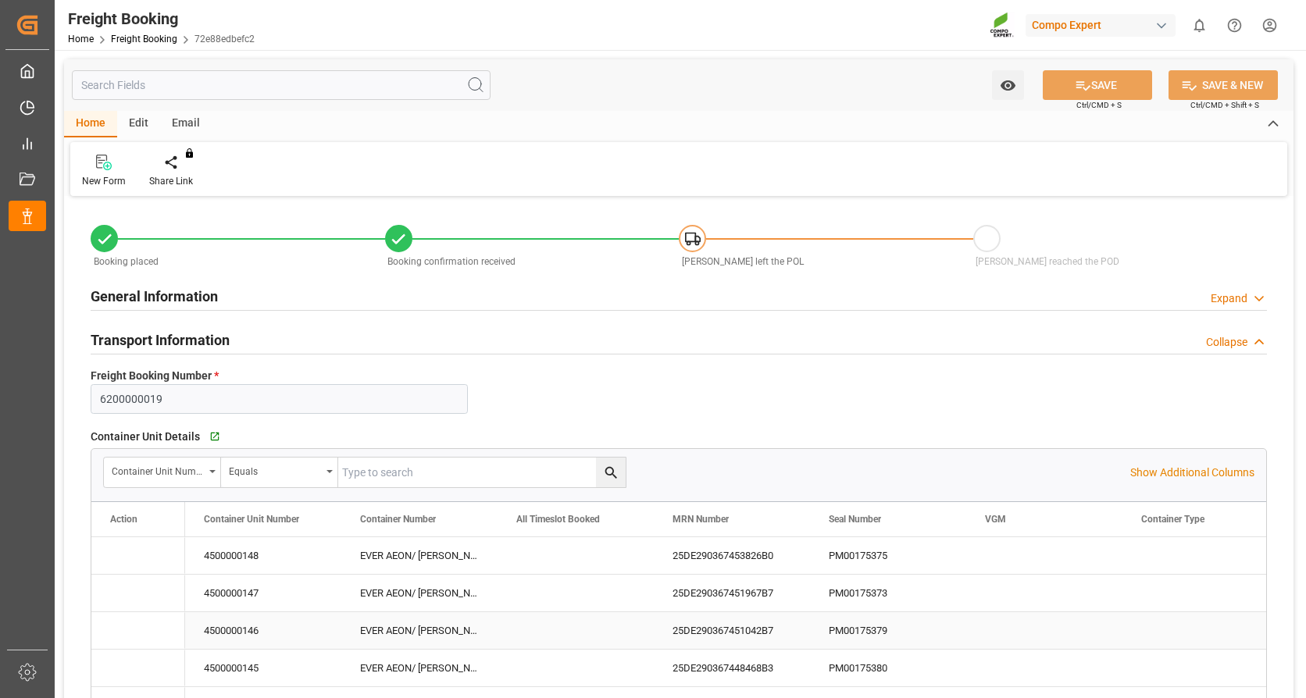
type input "[DATE] 01:00"
type input "[DATE] 20:00"
type input "[DATE] 09:01"
type input "[DATE] 13:18"
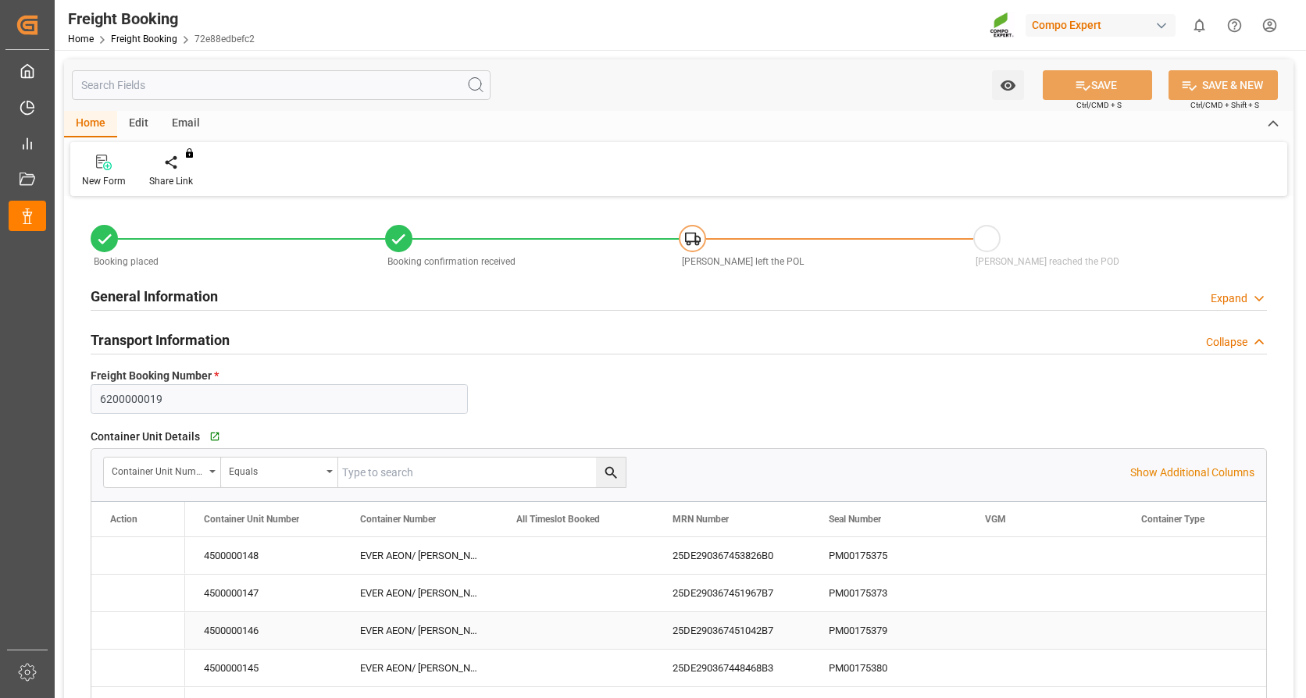
type input "[DATE] 13:18"
type input "[DATE] 16:03"
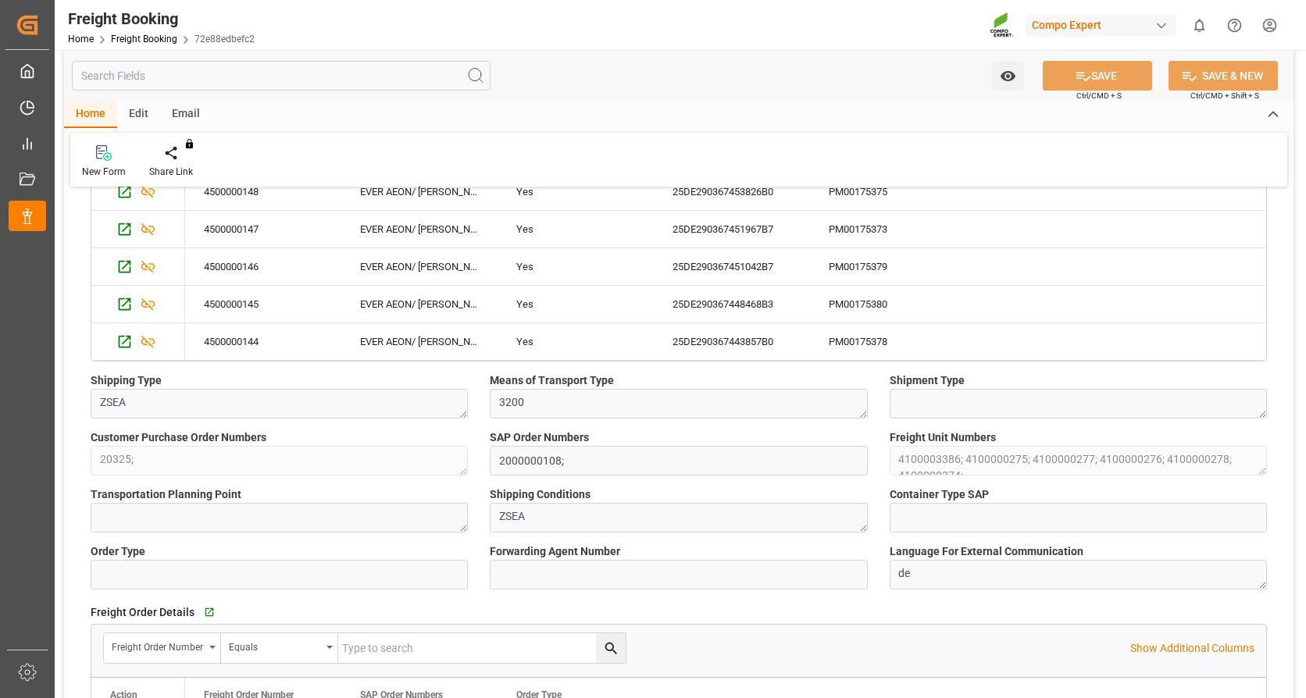
scroll to position [78, 0]
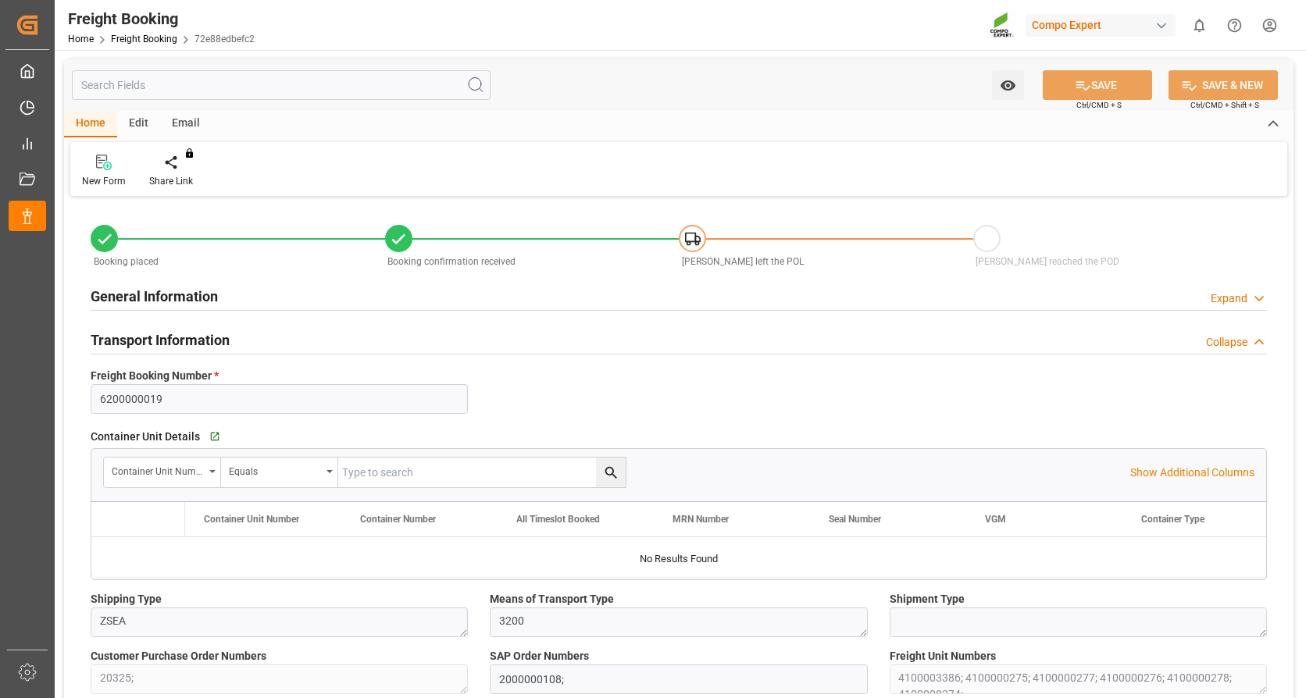
type input "Evergreen"
type input "Evergreen Marine Corp."
type input "NLRTM"
type input "THPAT"
type input "0"
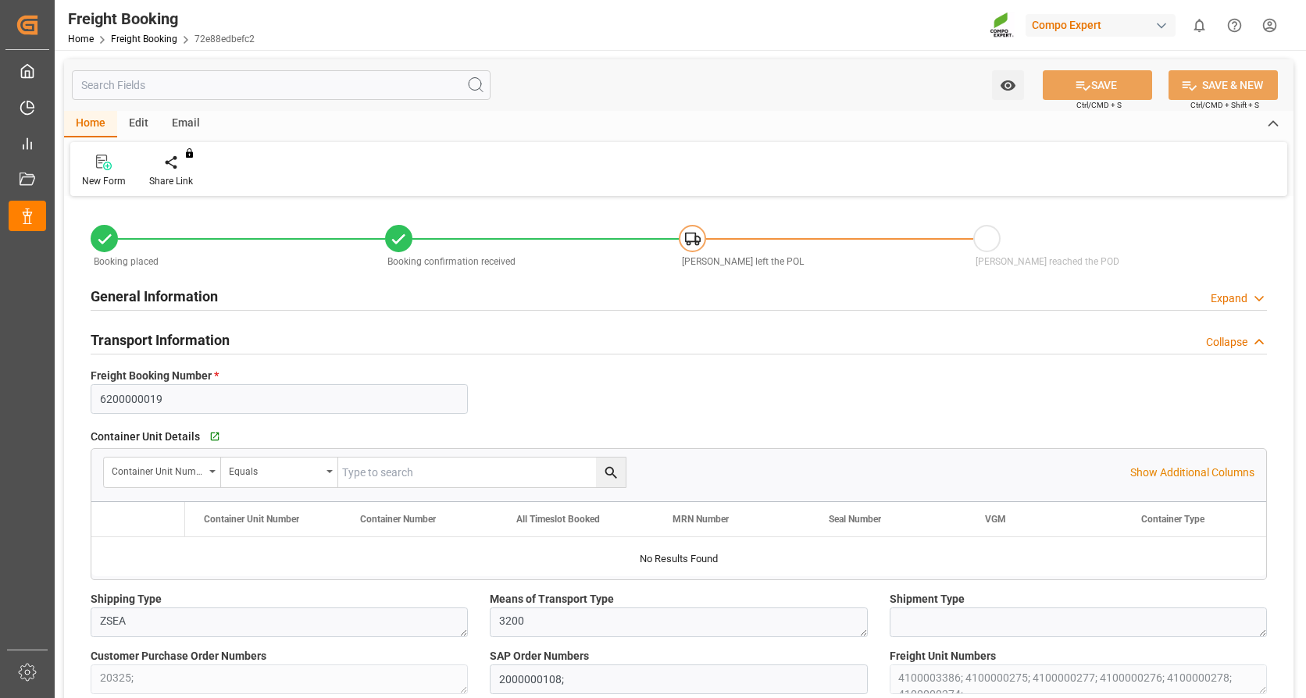
type input "262768"
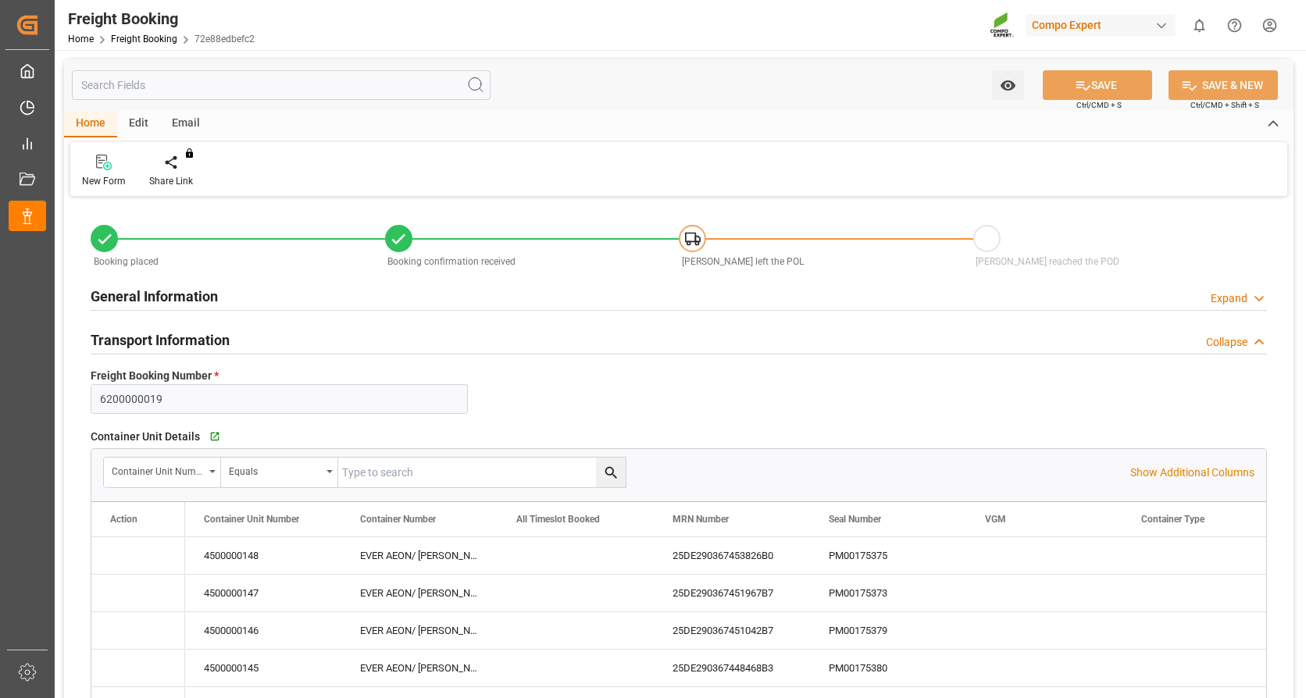
type input "[DATE] 01:00"
type input "[DATE] 20:00"
type input "[DATE] 09:01"
type input "[DATE] 13:18"
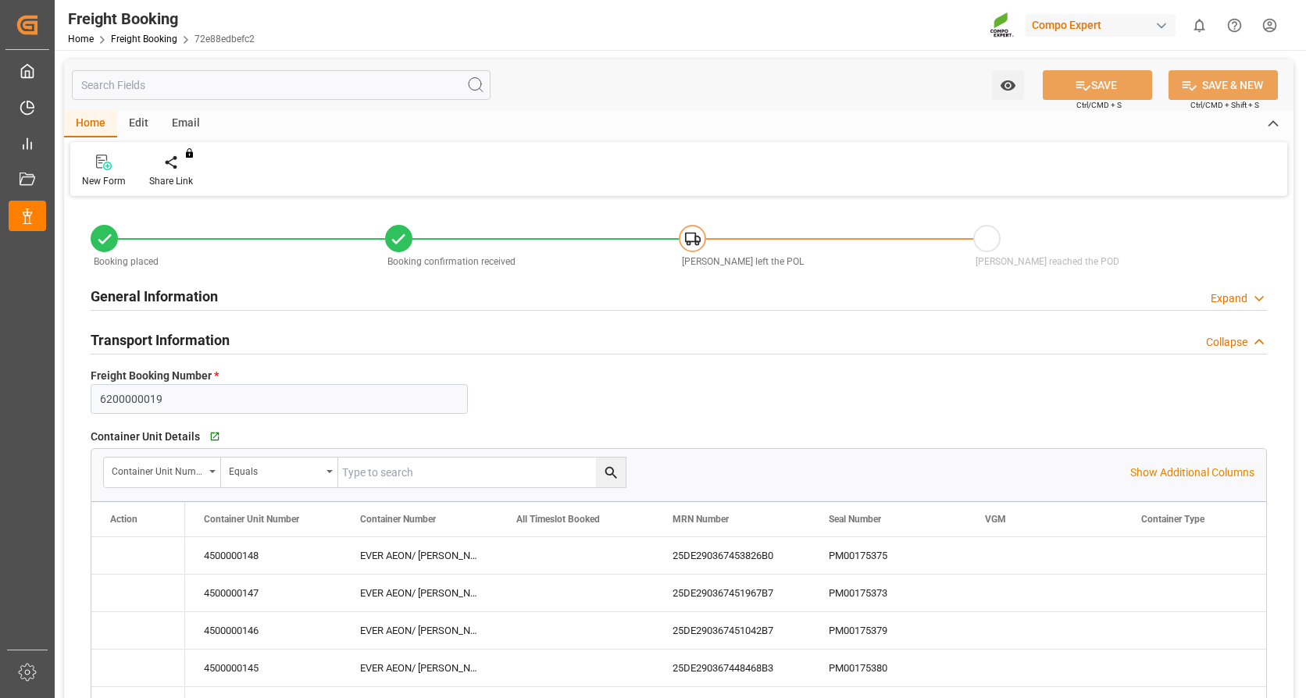
type input "[DATE] 13:18"
type input "[DATE] 16:03"
